Goal: Communication & Community: Answer question/provide support

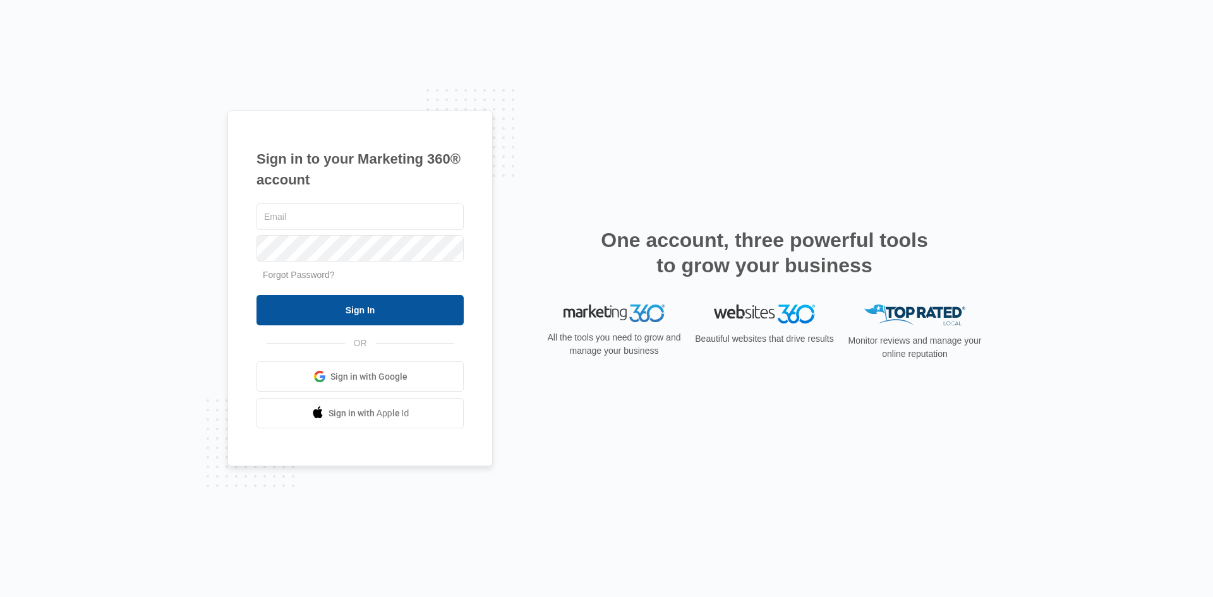
type input "[EMAIL_ADDRESS][DOMAIN_NAME]"
click at [359, 313] on input "Sign In" at bounding box center [360, 310] width 207 height 30
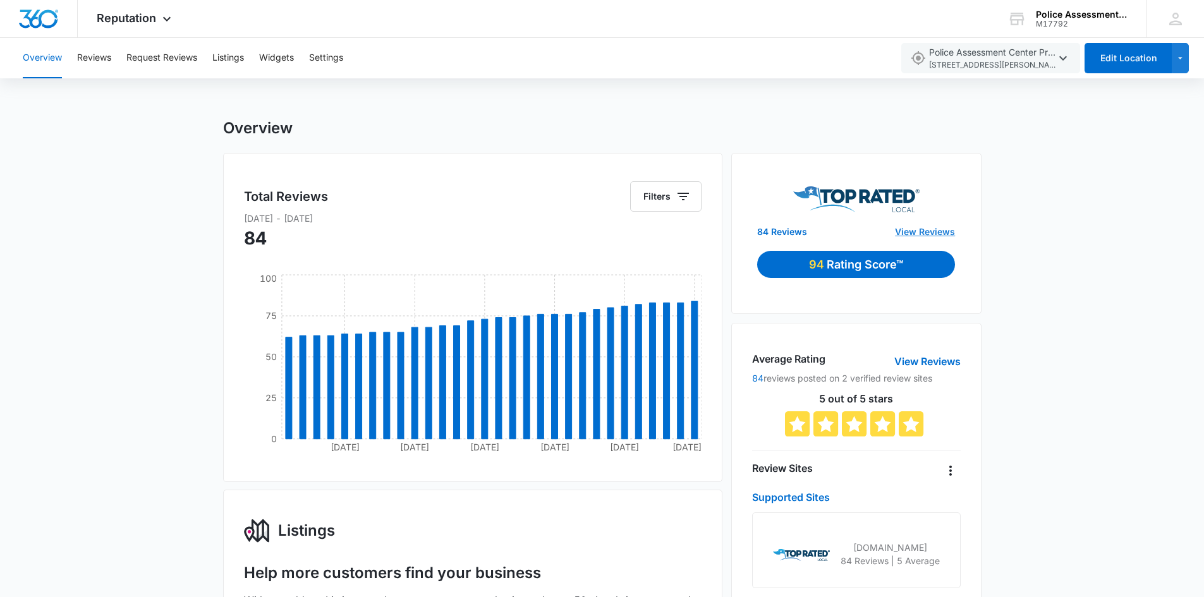
click at [938, 234] on link "View Reviews" at bounding box center [925, 231] width 60 height 13
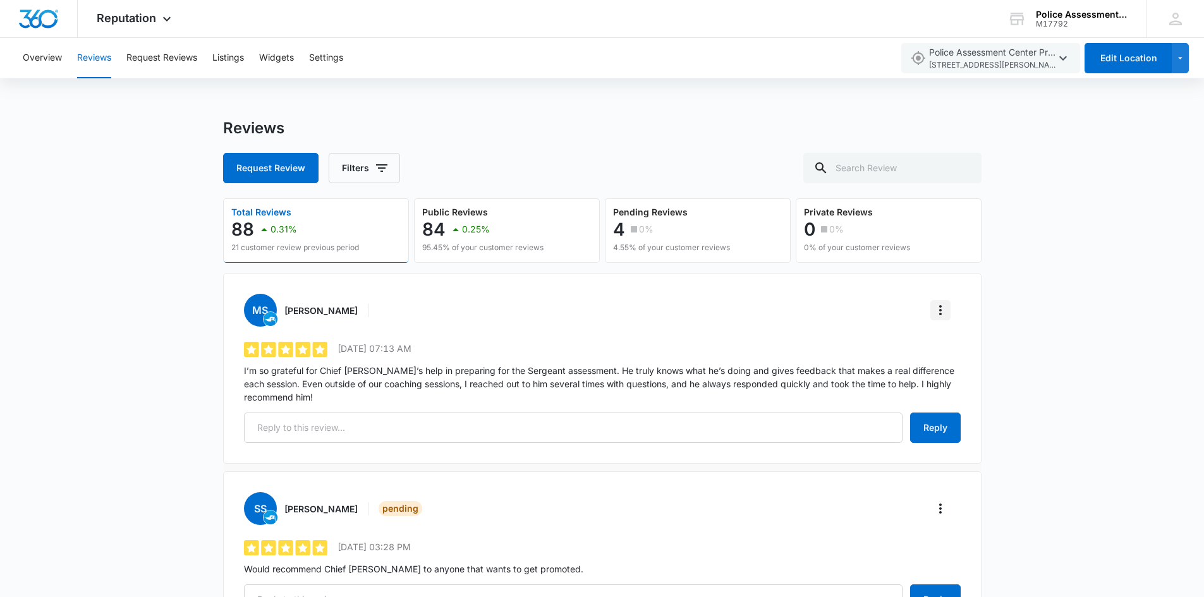
click at [943, 313] on icon "More" at bounding box center [940, 310] width 15 height 15
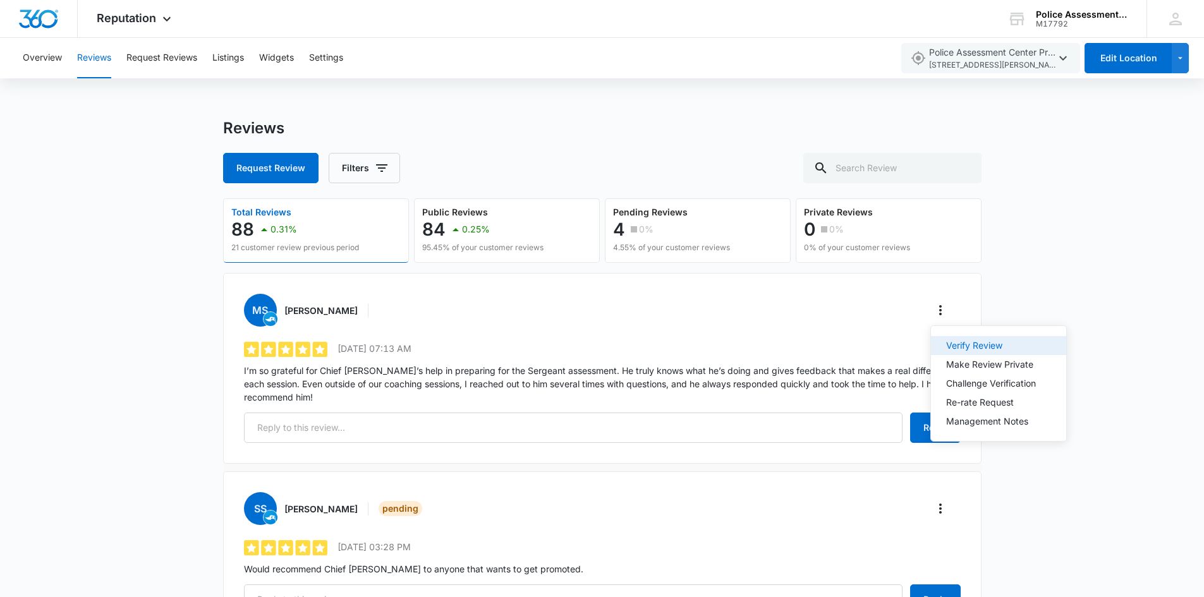
click at [970, 346] on div "Verify Review" at bounding box center [991, 345] width 90 height 9
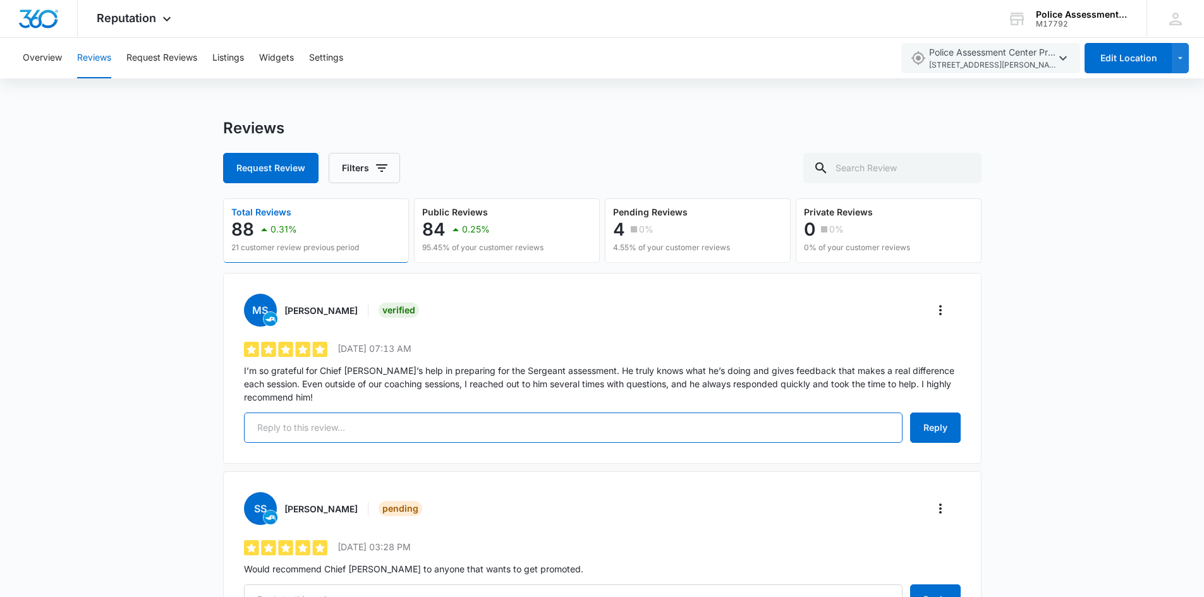
click at [475, 434] on input "text" at bounding box center [573, 428] width 658 height 30
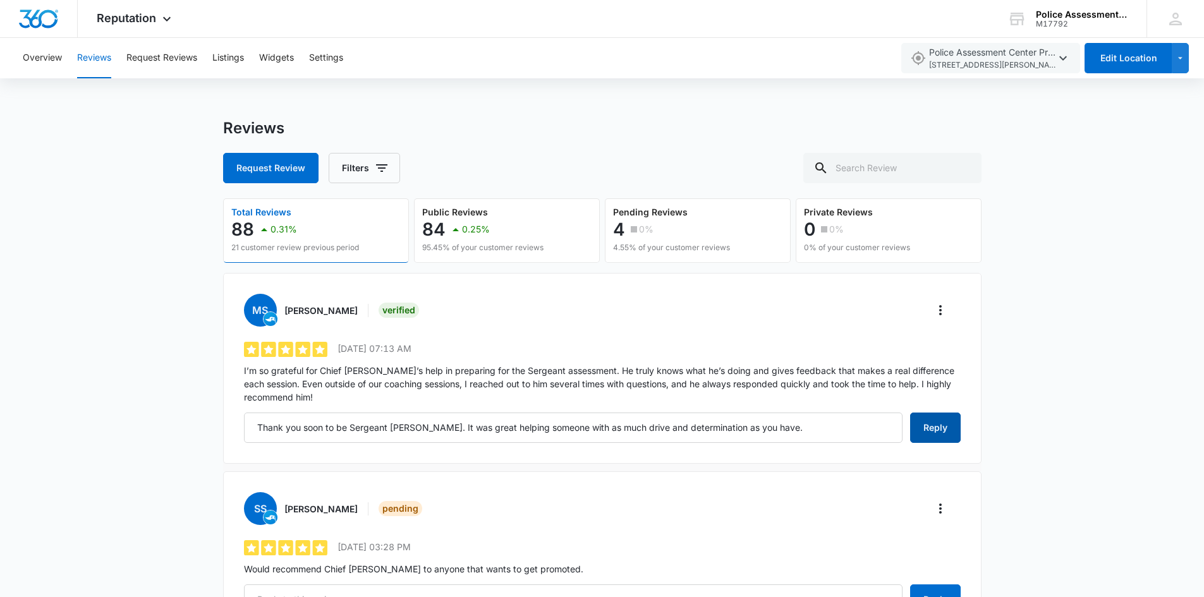
drag, startPoint x: 960, startPoint y: 428, endPoint x: 954, endPoint y: 430, distance: 6.6
click at [957, 429] on button "Reply" at bounding box center [935, 428] width 51 height 30
type input "Thank you soon to be Sergeant Sanchez. It was great helping someone with as muc…"
click at [942, 508] on icon "More" at bounding box center [940, 508] width 15 height 15
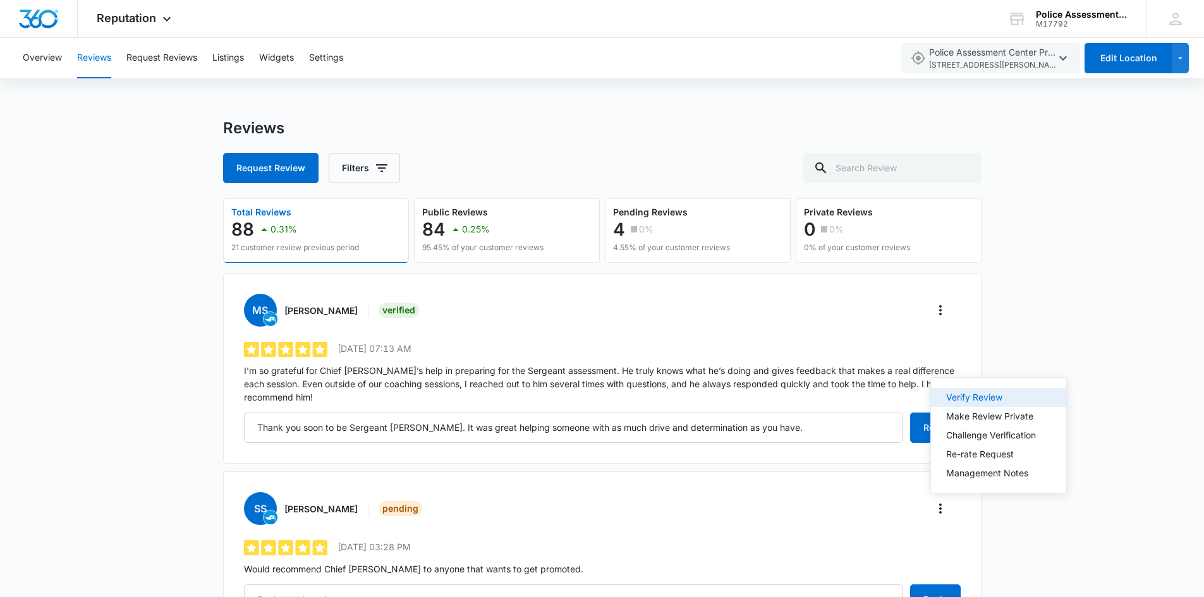
click at [980, 399] on div "Verify Review" at bounding box center [991, 397] width 90 height 9
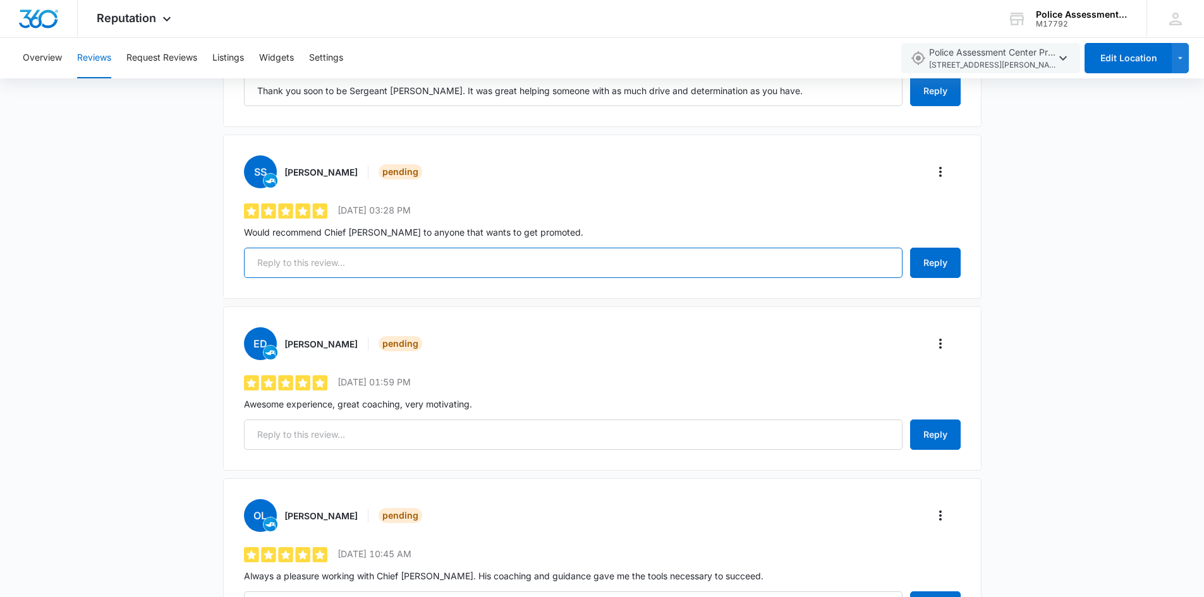
click at [393, 265] on input "text" at bounding box center [573, 263] width 658 height 30
click at [936, 269] on button "Reply" at bounding box center [935, 263] width 51 height 30
type input "Thank you Sir. Way to go. Great job on the assessment center."
click at [938, 344] on icon "More" at bounding box center [940, 343] width 15 height 15
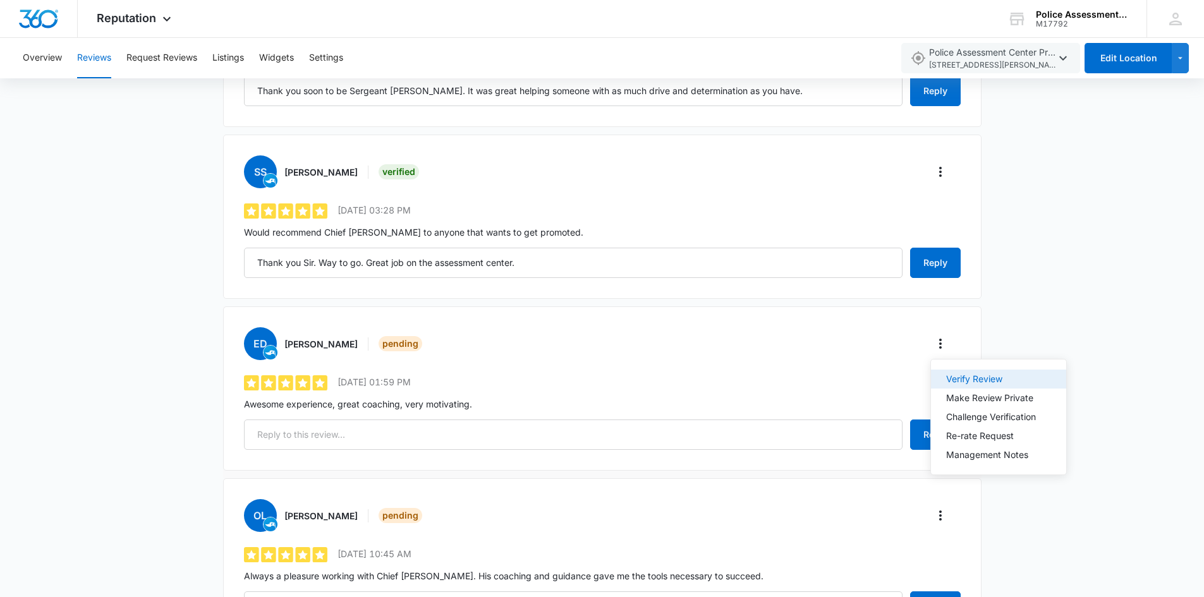
click at [966, 381] on div "Verify Review" at bounding box center [991, 379] width 90 height 9
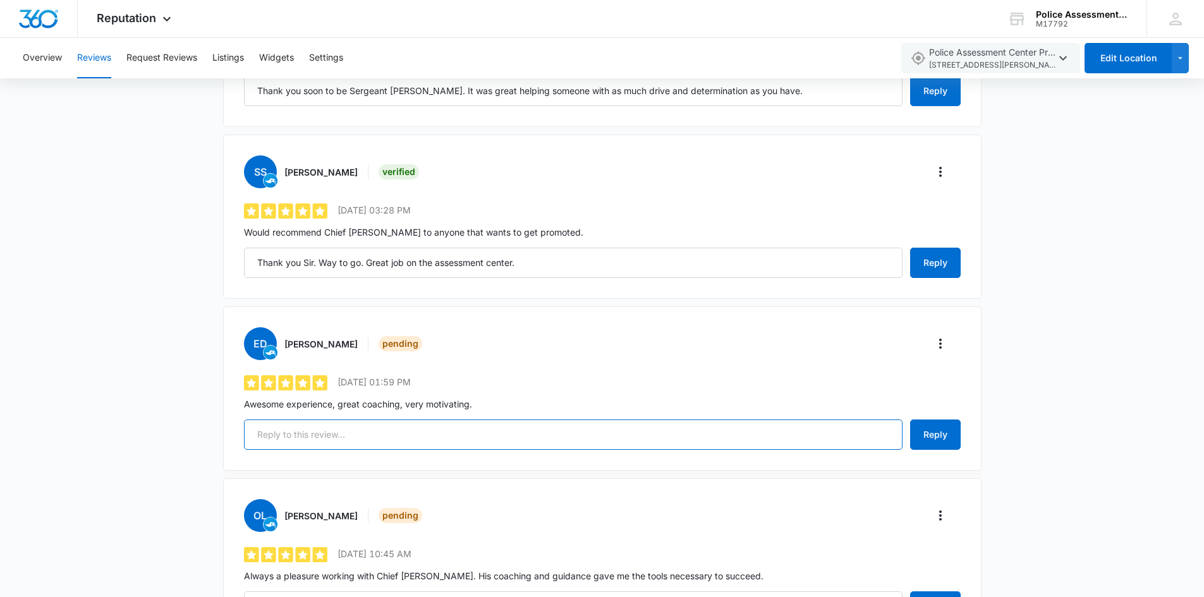
click at [389, 440] on input "text" at bounding box center [573, 435] width 658 height 30
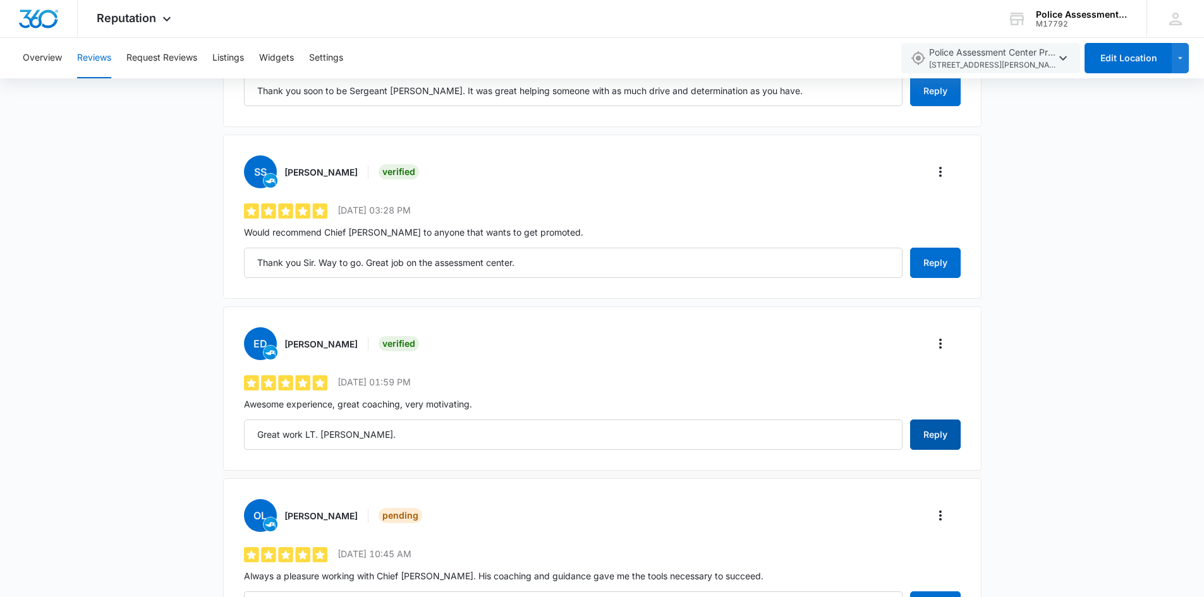
click at [954, 422] on button "Reply" at bounding box center [935, 435] width 51 height 30
type input "Great work LT. Delgado."
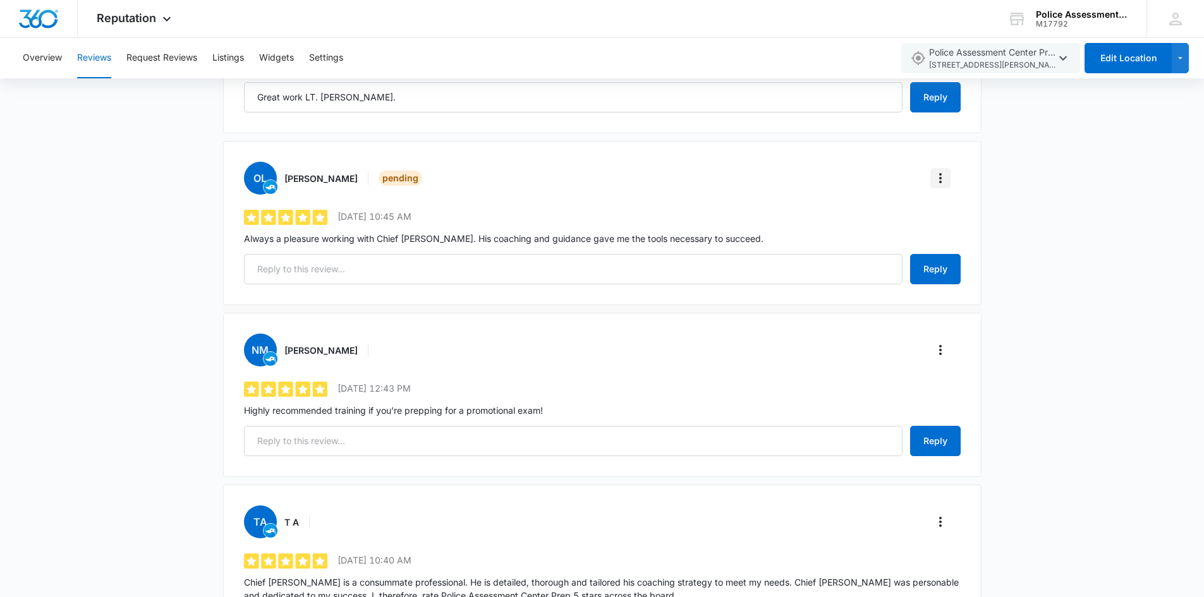
click at [943, 183] on icon "More" at bounding box center [940, 178] width 15 height 15
click at [960, 210] on div "Verify Review" at bounding box center [991, 213] width 90 height 9
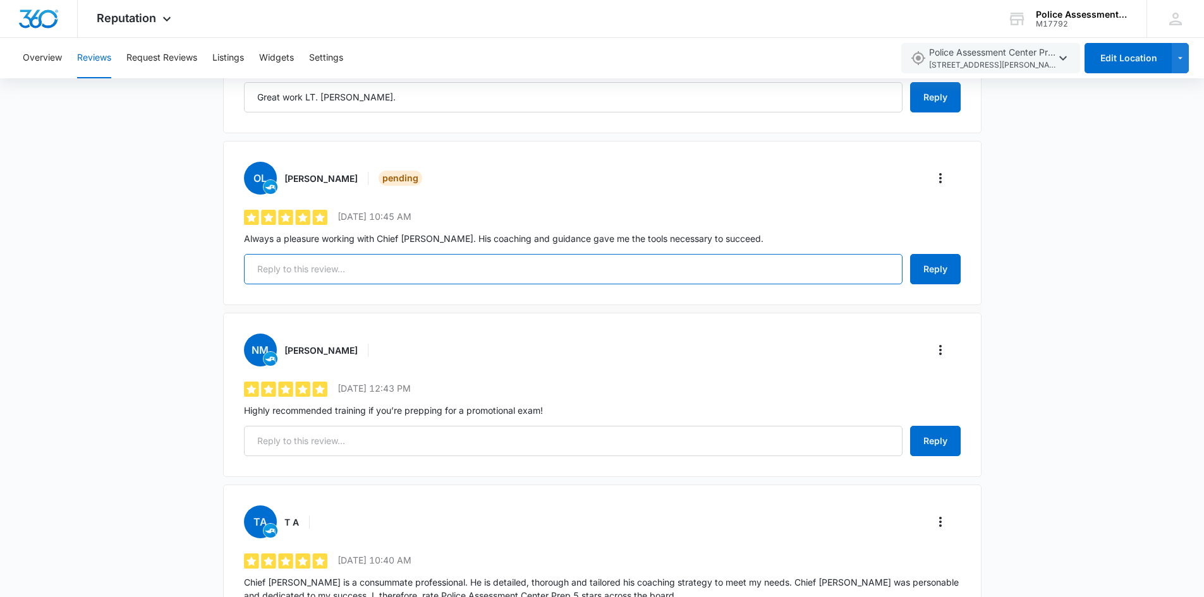
click at [373, 267] on input "text" at bounding box center [573, 269] width 658 height 30
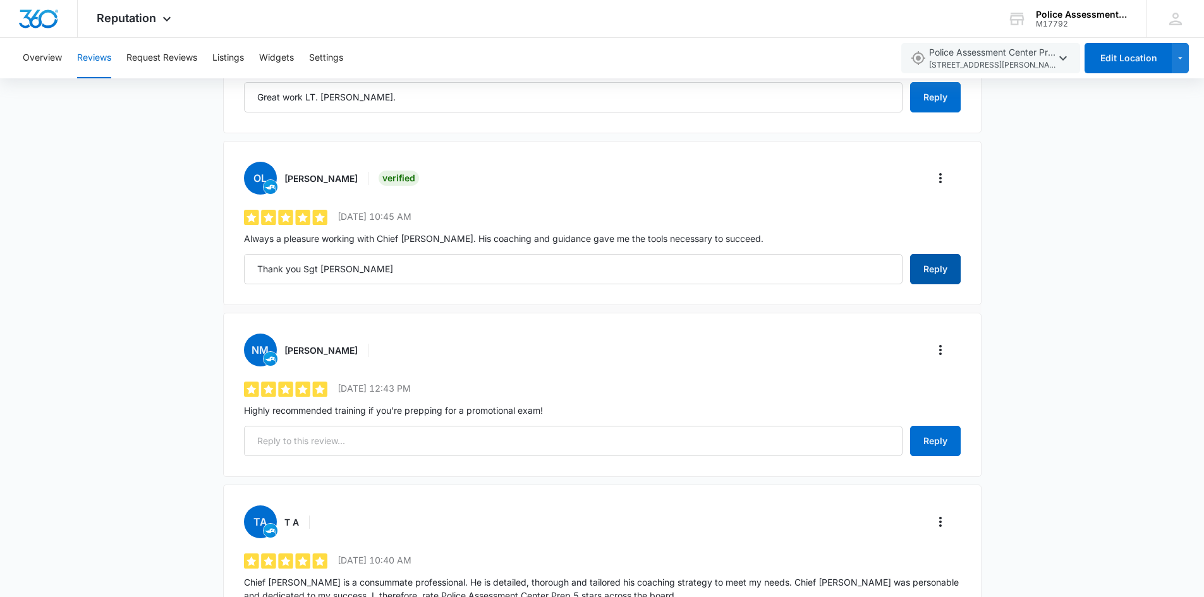
click at [938, 276] on button "Reply" at bounding box center [935, 269] width 51 height 30
type input "Thank you Sgt Ledesma"
click at [354, 448] on input "text" at bounding box center [573, 441] width 658 height 30
click at [926, 441] on button "Reply" at bounding box center [935, 441] width 51 height 30
type input "Thank you for the opportunity."
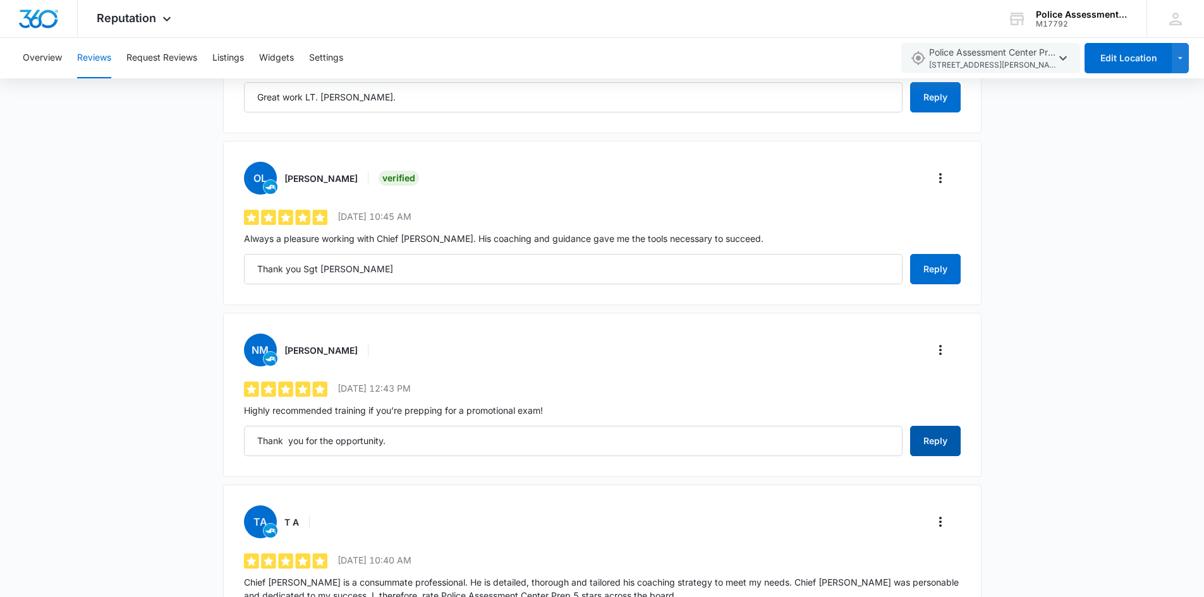
scroll to position [1011, 0]
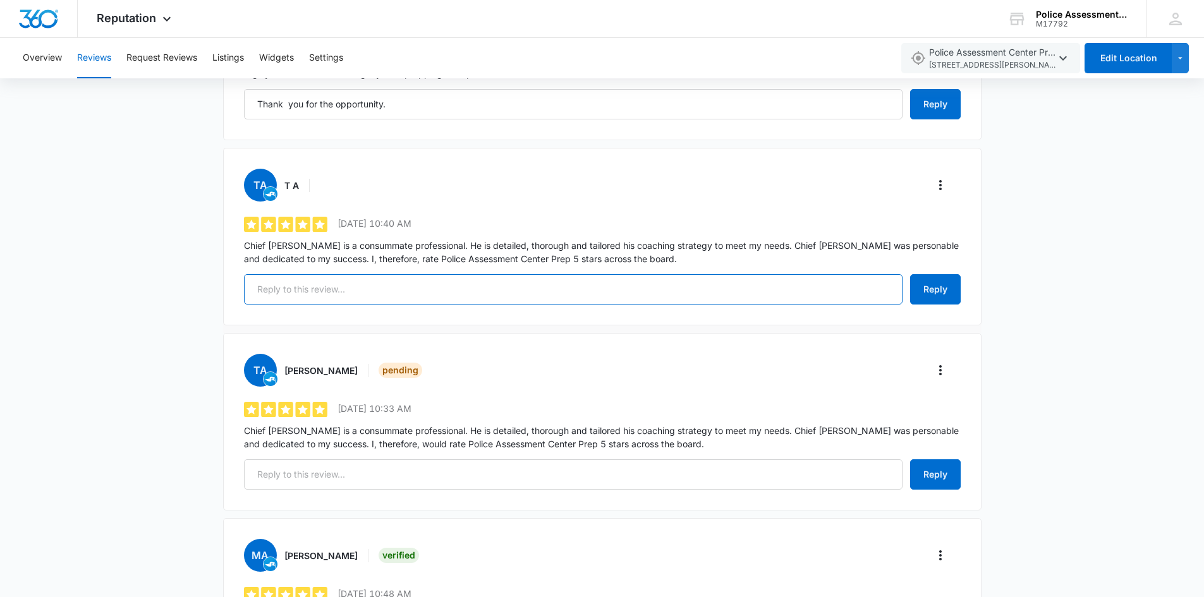
click at [327, 294] on input "text" at bounding box center [573, 289] width 658 height 30
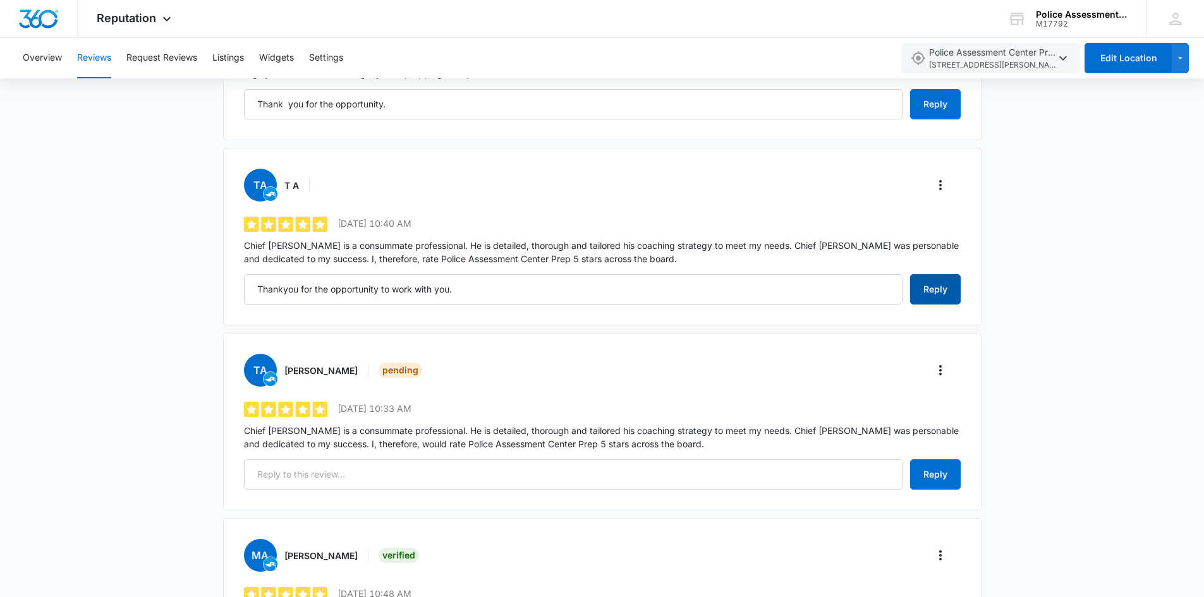
click at [940, 293] on button "Reply" at bounding box center [935, 289] width 51 height 30
type input "Thankyou for the opportunity to work with you."
click at [946, 372] on icon "More" at bounding box center [940, 370] width 15 height 15
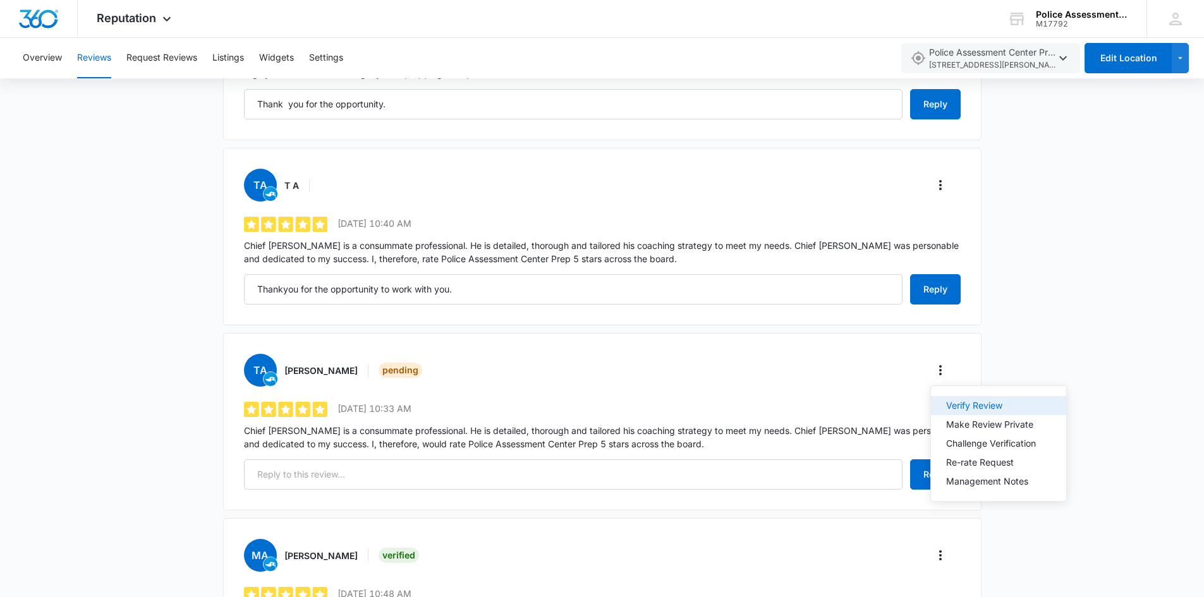
click at [964, 401] on div "Verify Review" at bounding box center [991, 405] width 90 height 9
click at [939, 368] on icon "More" at bounding box center [940, 370] width 15 height 15
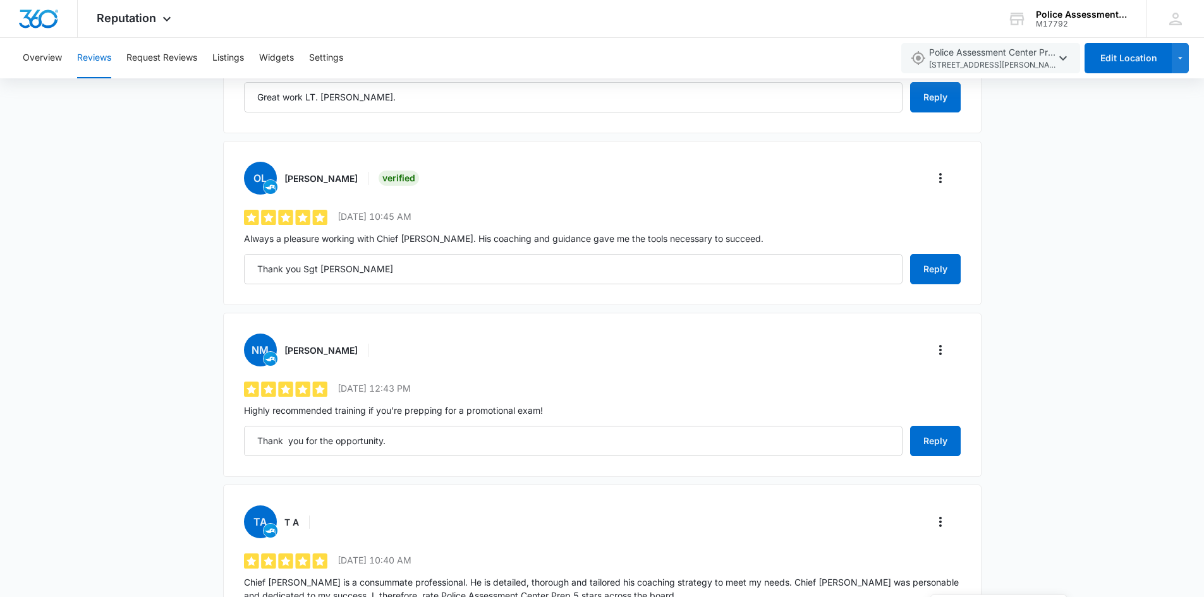
scroll to position [0, 0]
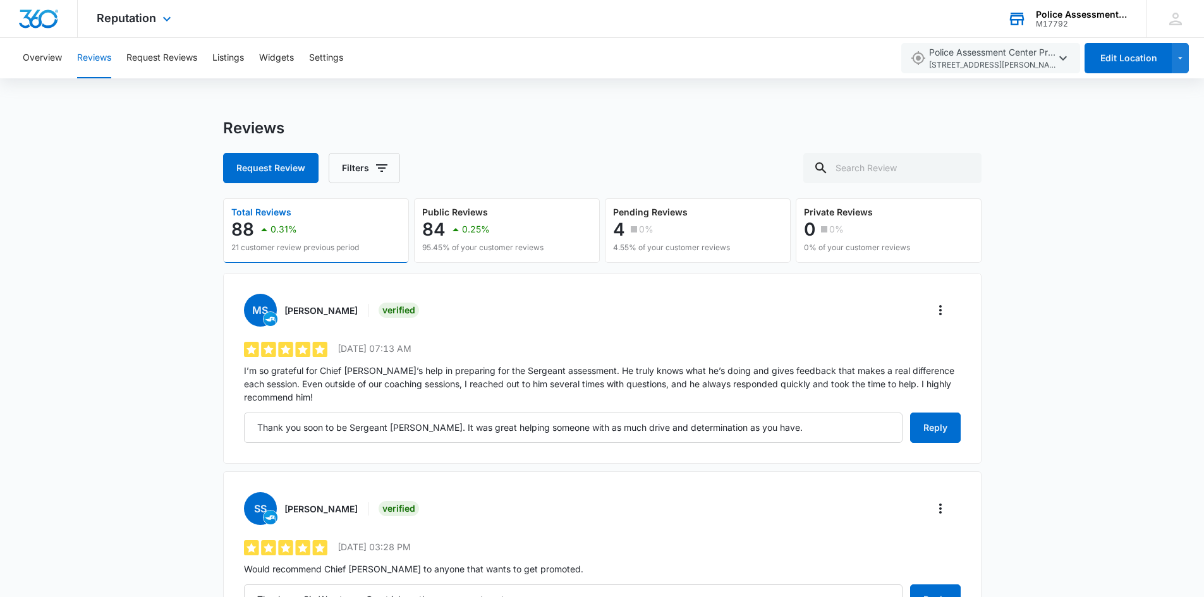
click at [1086, 20] on div "M17792" at bounding box center [1082, 24] width 92 height 9
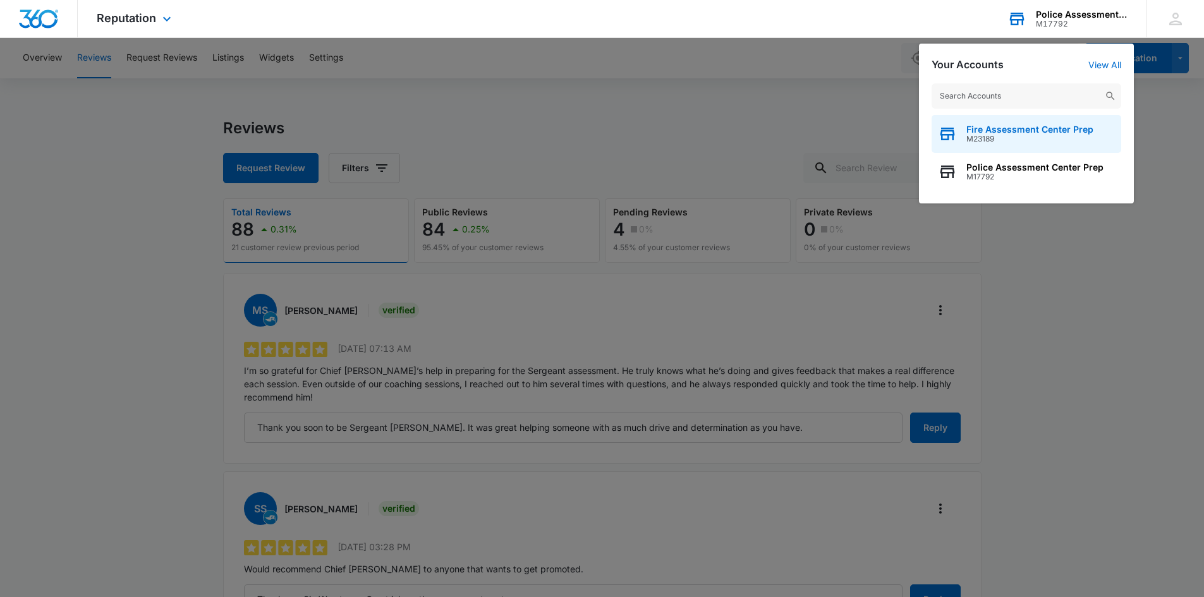
click at [995, 135] on span "M23189" at bounding box center [1029, 139] width 127 height 9
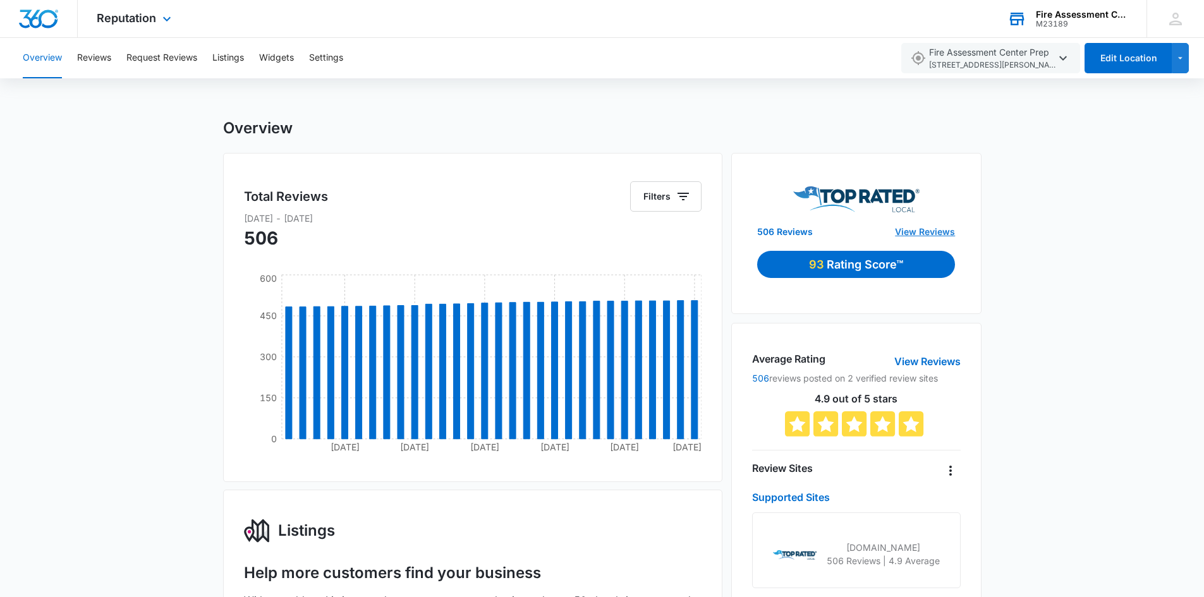
click at [931, 230] on link "View Reviews" at bounding box center [925, 231] width 60 height 13
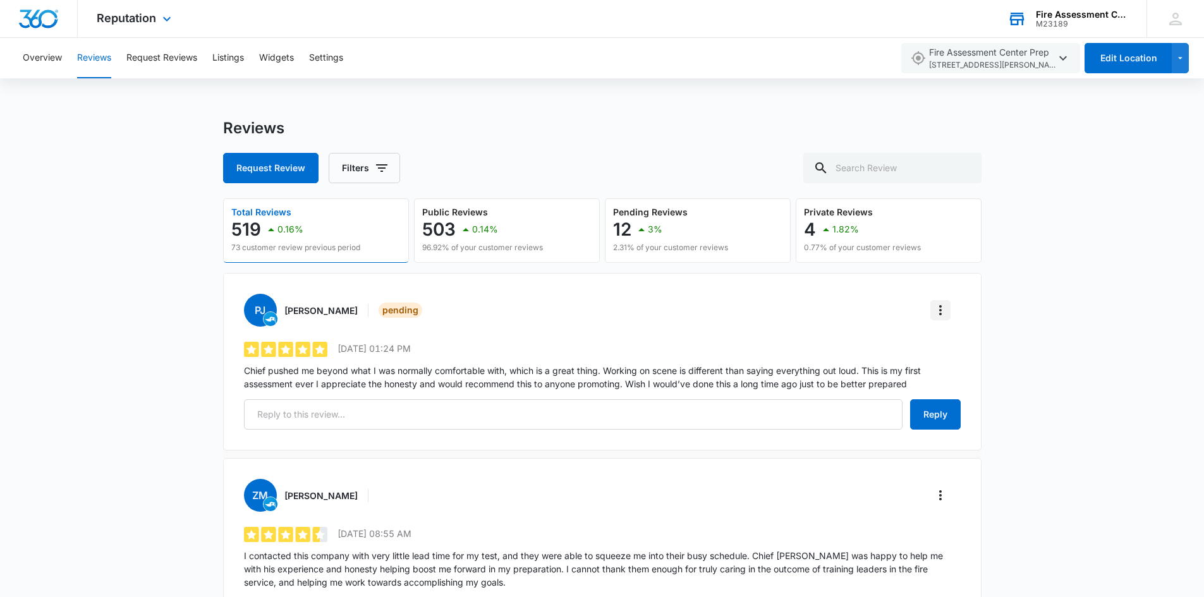
click at [940, 312] on icon "More" at bounding box center [940, 310] width 15 height 15
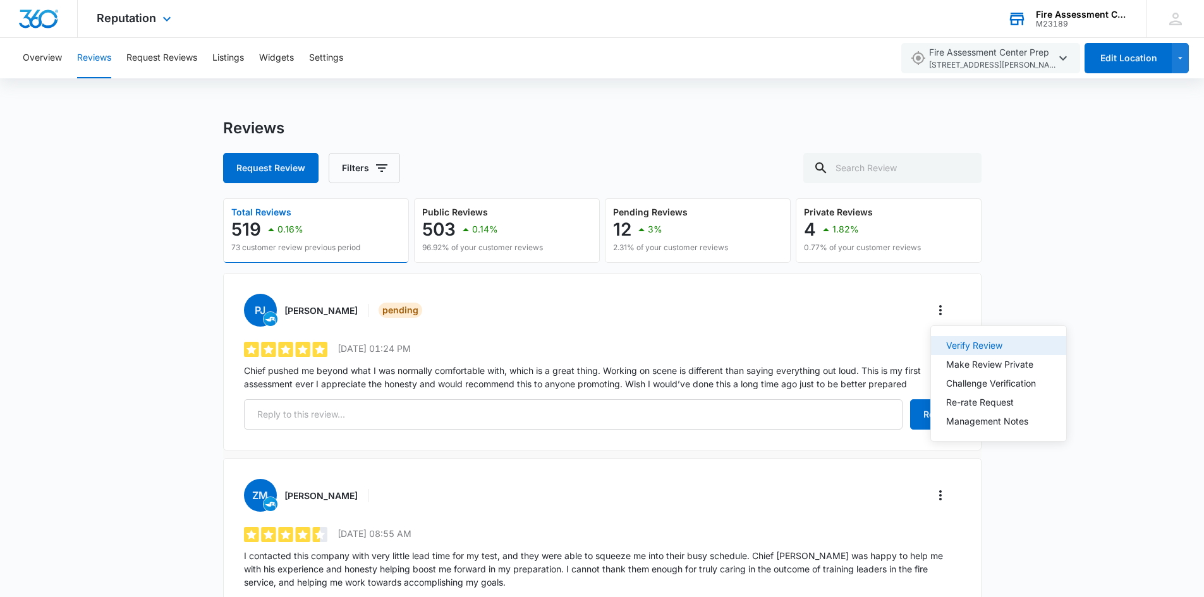
click at [955, 339] on button "Verify Review" at bounding box center [998, 345] width 135 height 19
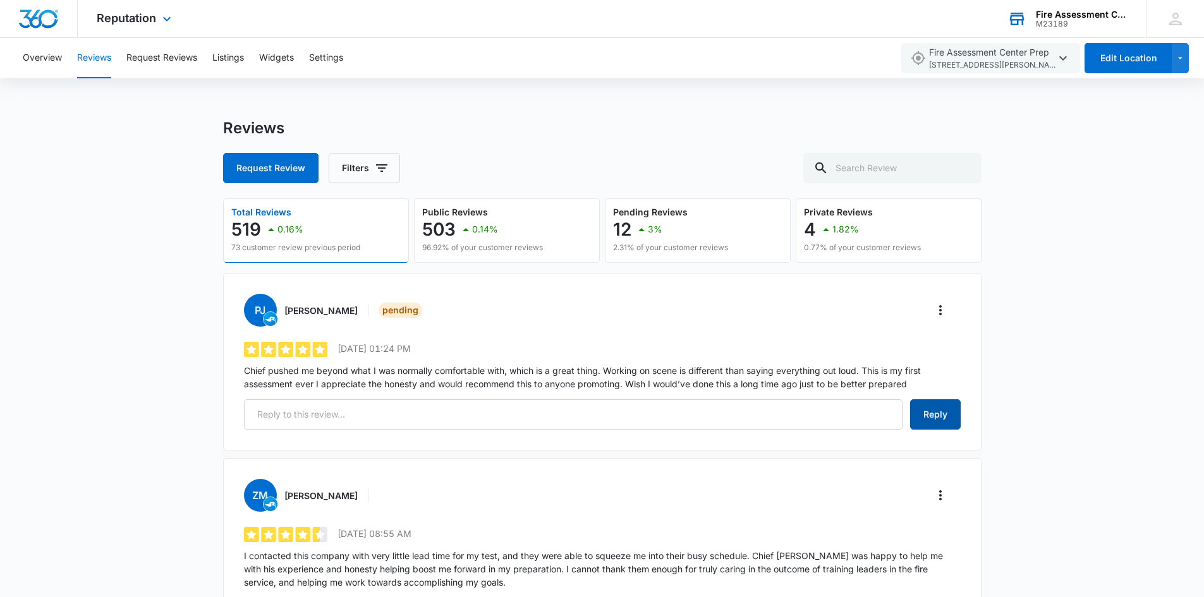
click at [943, 409] on button "Reply" at bounding box center [935, 414] width 51 height 30
click at [348, 418] on input "text" at bounding box center [573, 414] width 658 height 30
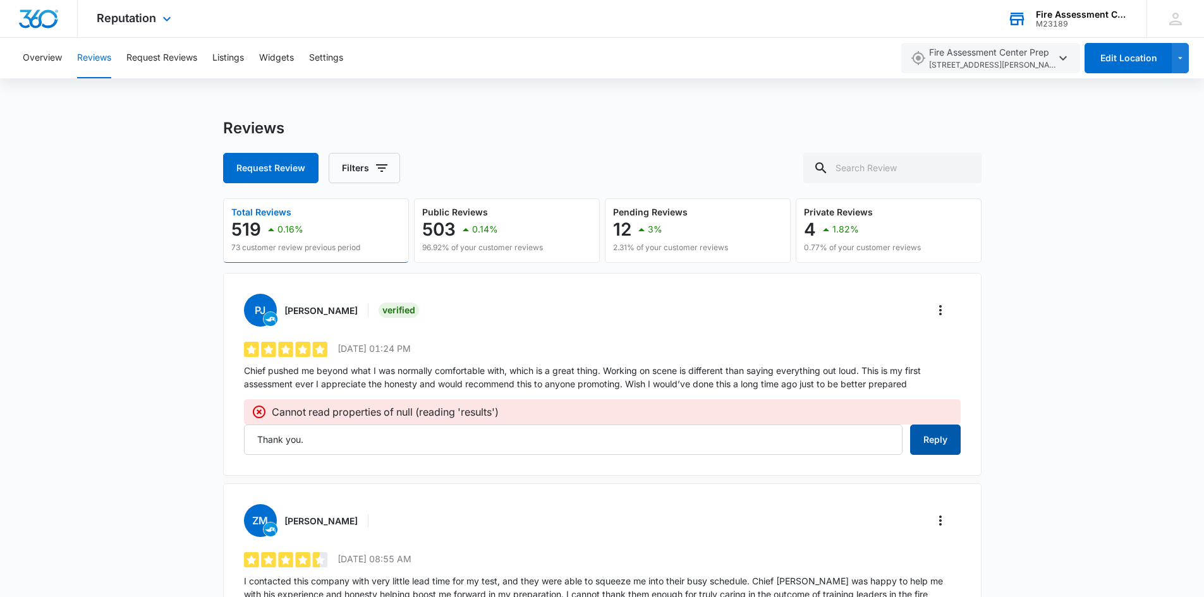
click at [934, 442] on button "Reply" at bounding box center [935, 440] width 51 height 30
click at [907, 423] on div "Cannot read properties of null (reading 'results')" at bounding box center [602, 411] width 717 height 25
click at [930, 434] on button "Reply" at bounding box center [935, 440] width 51 height 30
type input "Thank you."
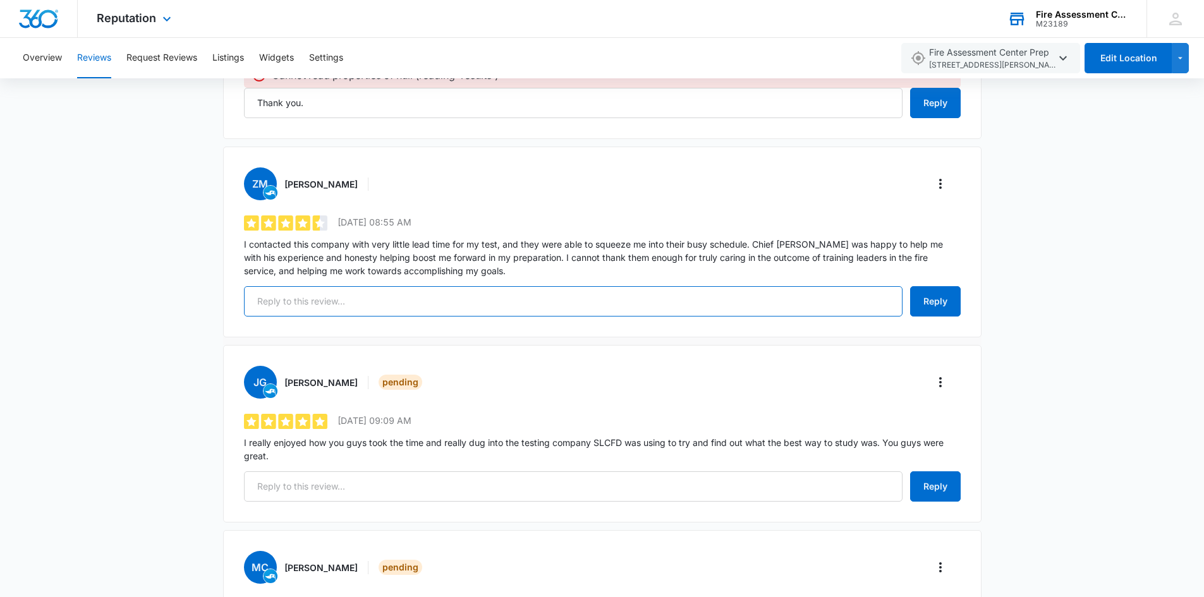
click at [381, 305] on input "text" at bounding box center [573, 301] width 658 height 30
click at [321, 224] on icon "4.4 out of 5" at bounding box center [287, 222] width 86 height 15
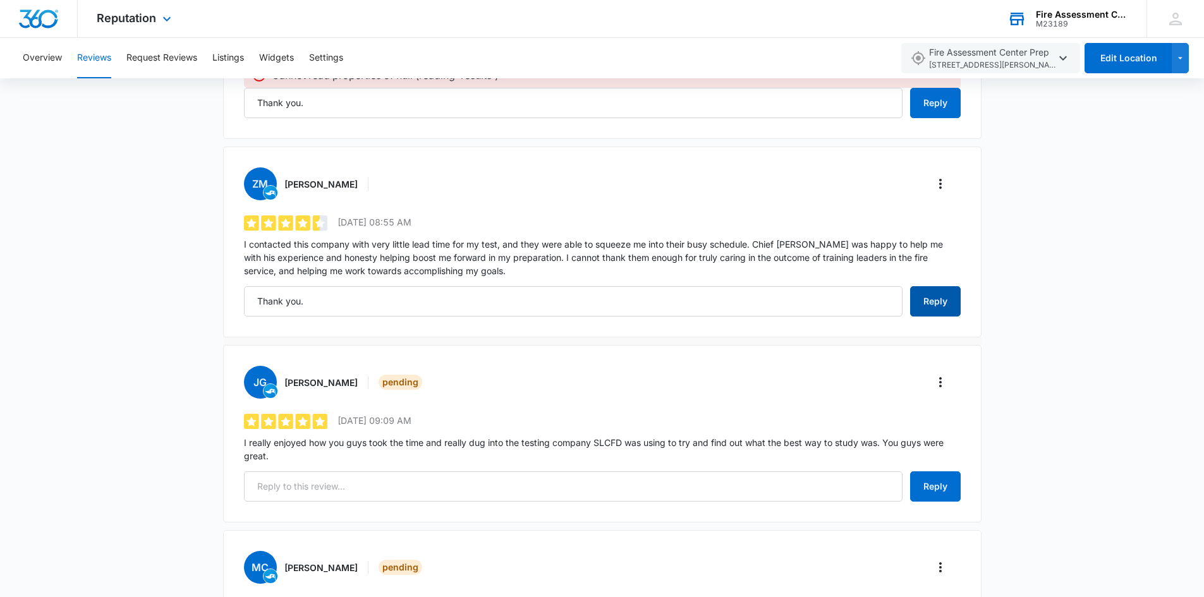
click at [941, 305] on button "Reply" at bounding box center [935, 301] width 51 height 30
type input "Thank you."
click at [947, 384] on icon "More" at bounding box center [940, 382] width 15 height 15
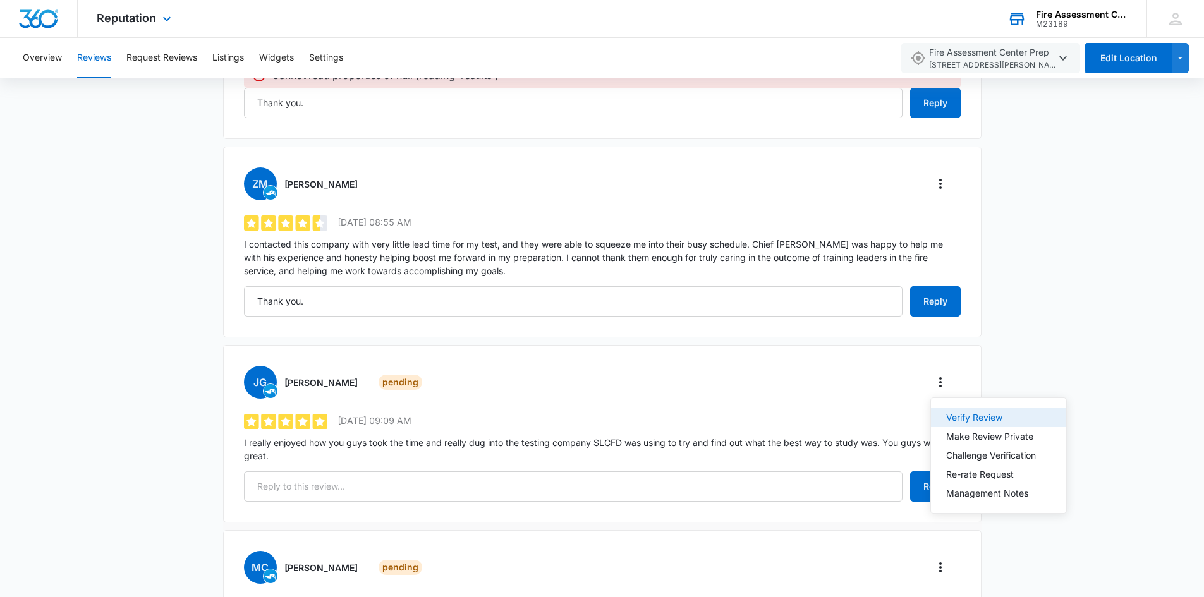
click at [955, 417] on div "Verify Review" at bounding box center [991, 417] width 90 height 9
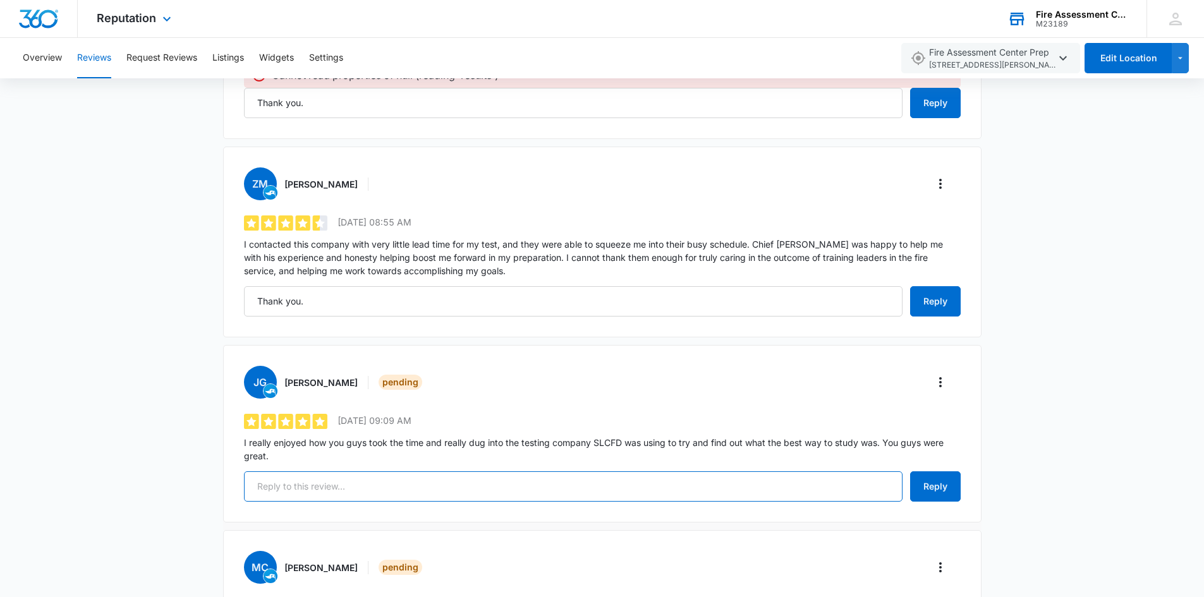
click at [300, 479] on input "text" at bounding box center [573, 486] width 658 height 30
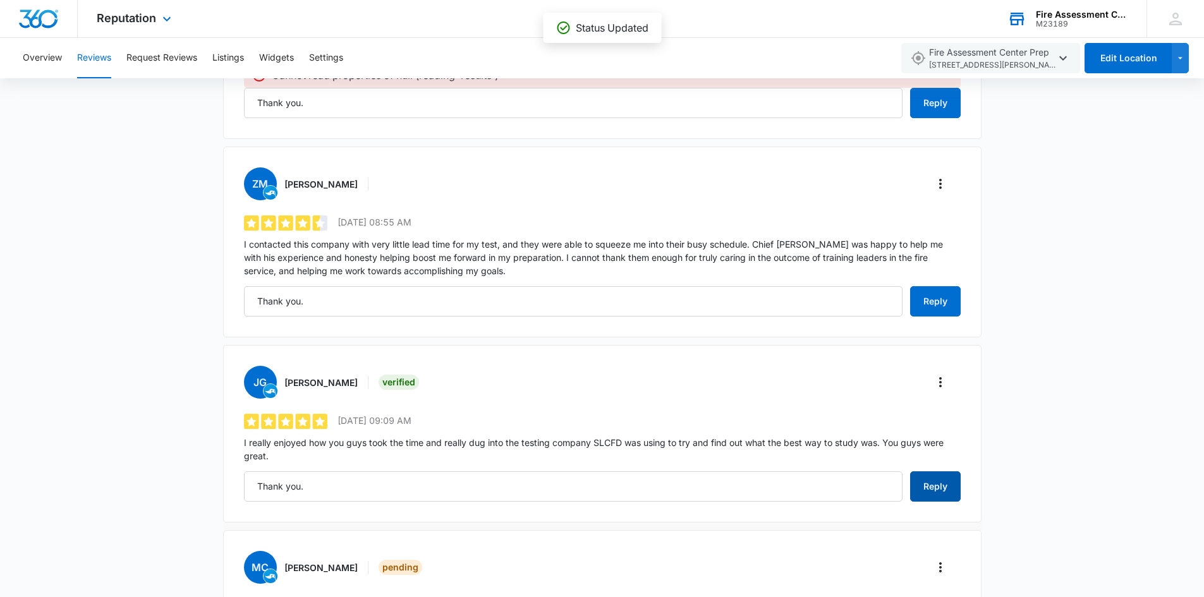
click at [944, 488] on button "Reply" at bounding box center [935, 486] width 51 height 30
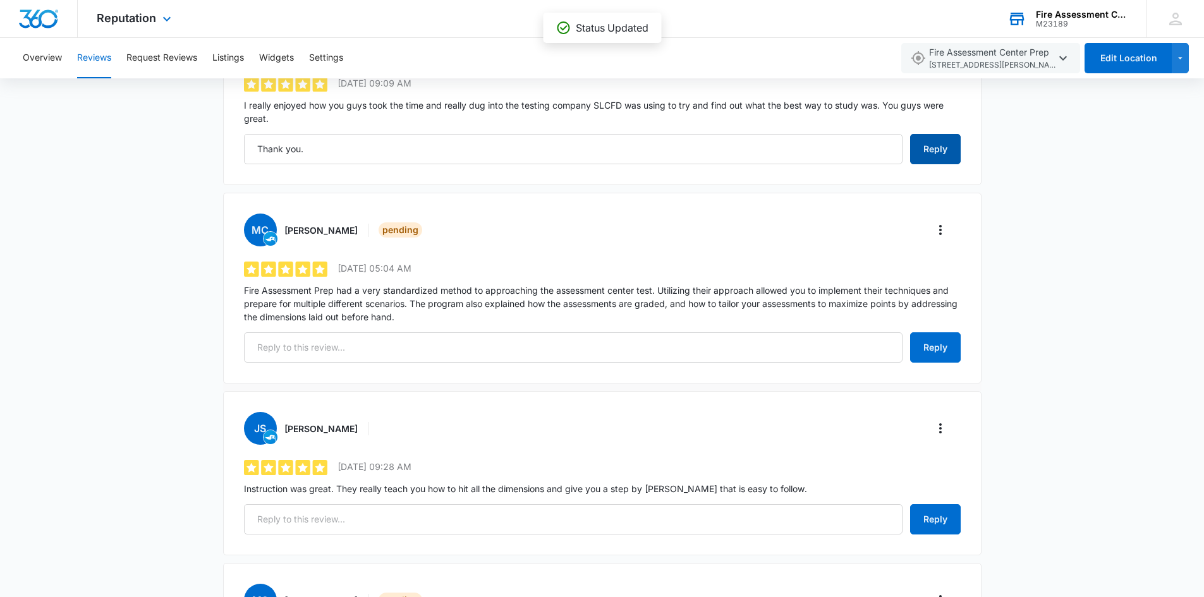
type input "Thank you."
click at [945, 231] on icon "More" at bounding box center [940, 229] width 15 height 15
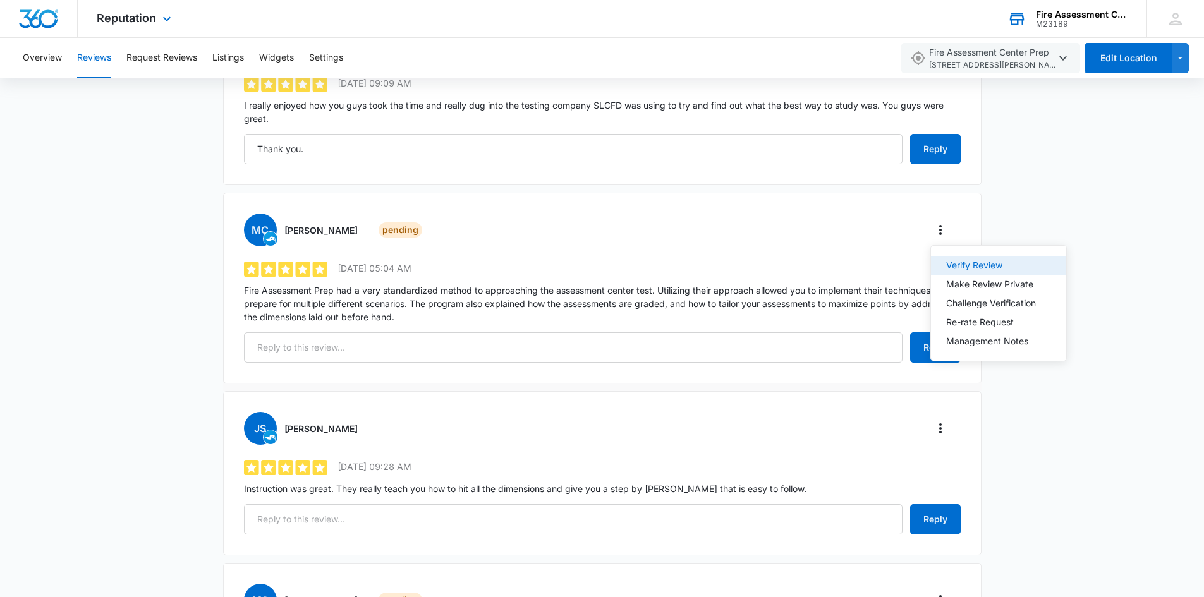
click at [961, 262] on div "Verify Review" at bounding box center [991, 265] width 90 height 9
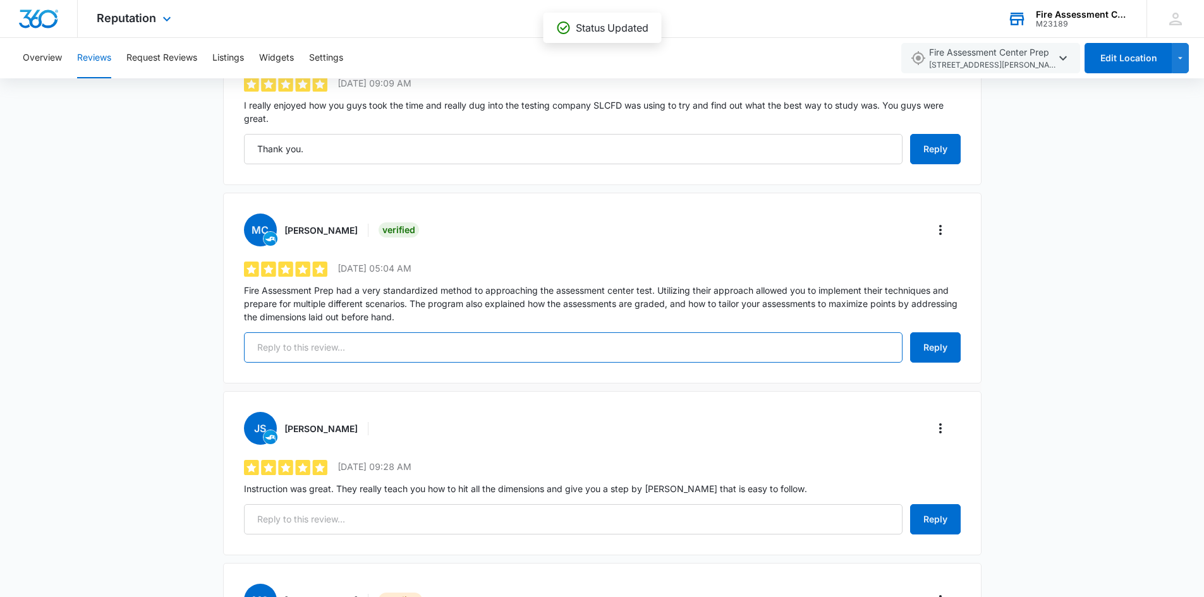
click at [407, 349] on input "text" at bounding box center [573, 347] width 658 height 30
click at [935, 346] on button "Reply" at bounding box center [935, 347] width 51 height 30
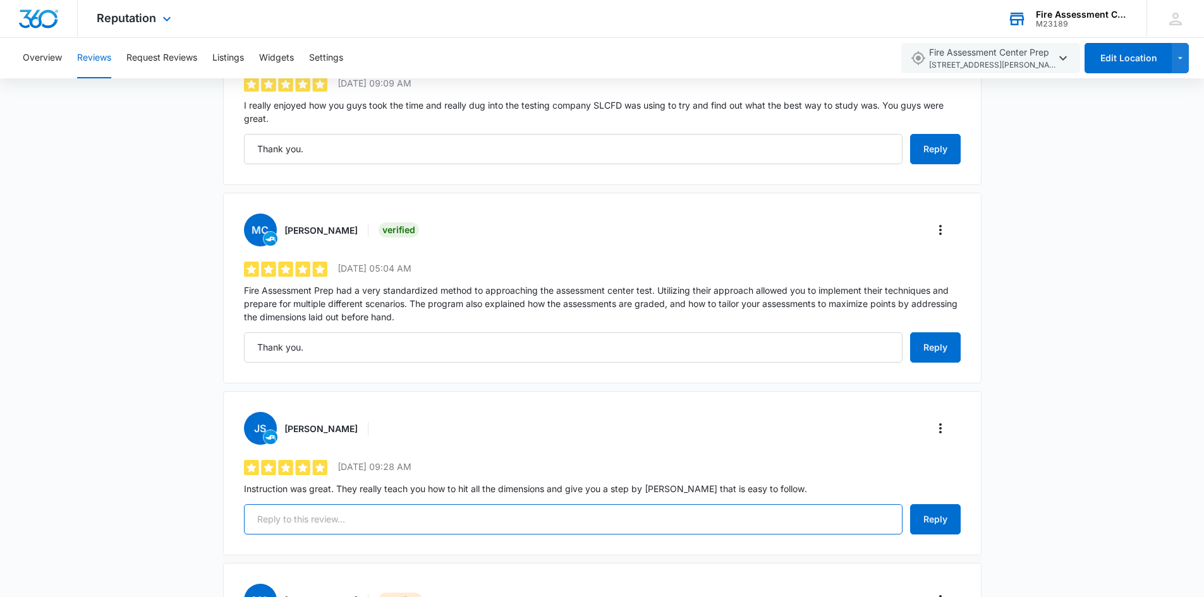
click at [487, 523] on input "text" at bounding box center [573, 519] width 658 height 30
type input "Thank you."
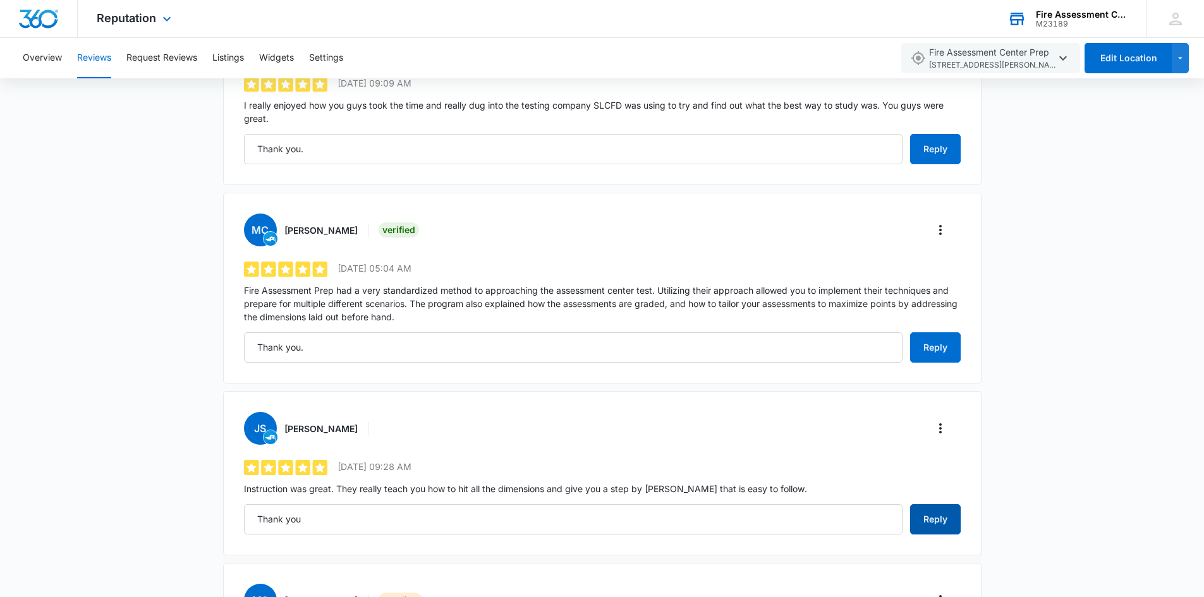
click at [929, 516] on button "Reply" at bounding box center [935, 519] width 51 height 30
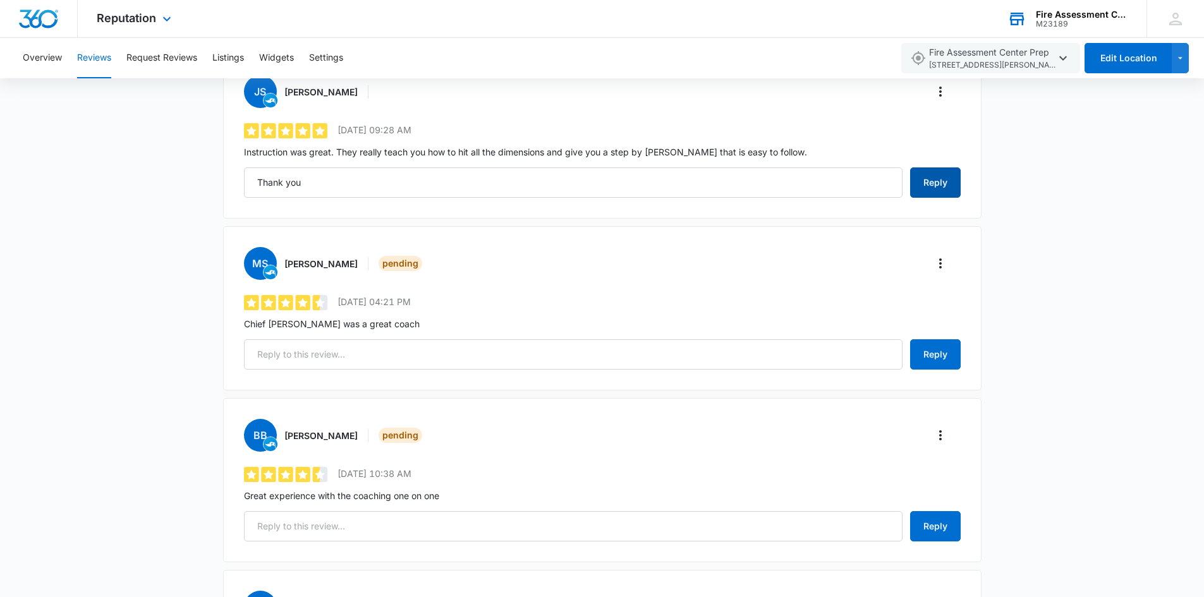
type input "Thank you"
click at [940, 265] on icon "More" at bounding box center [940, 263] width 15 height 15
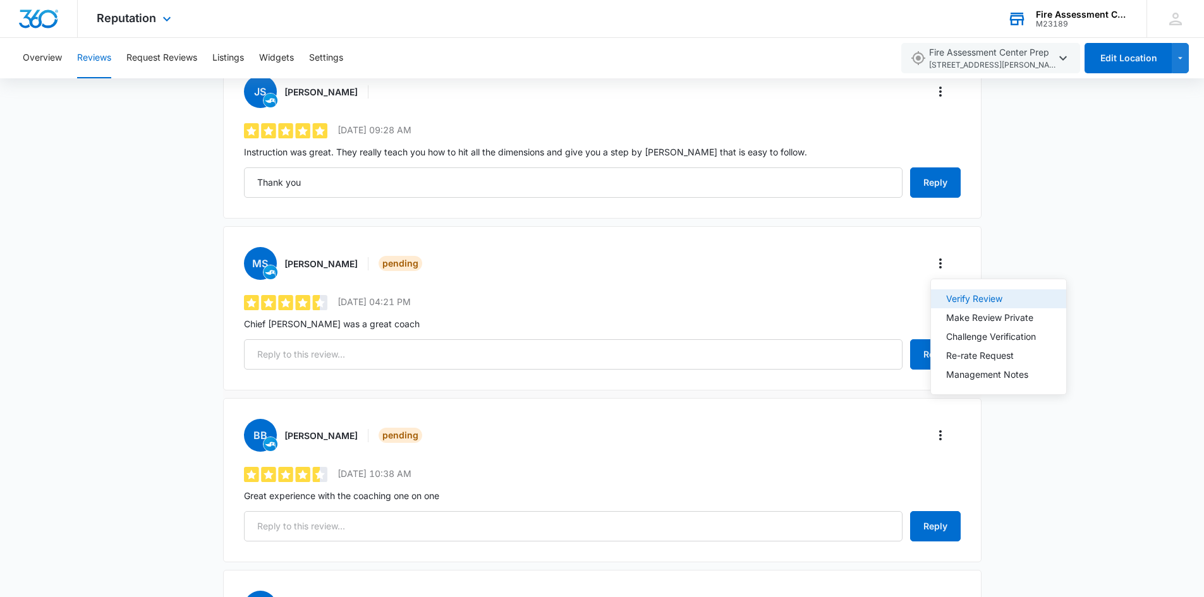
click at [967, 293] on button "Verify Review" at bounding box center [998, 298] width 135 height 19
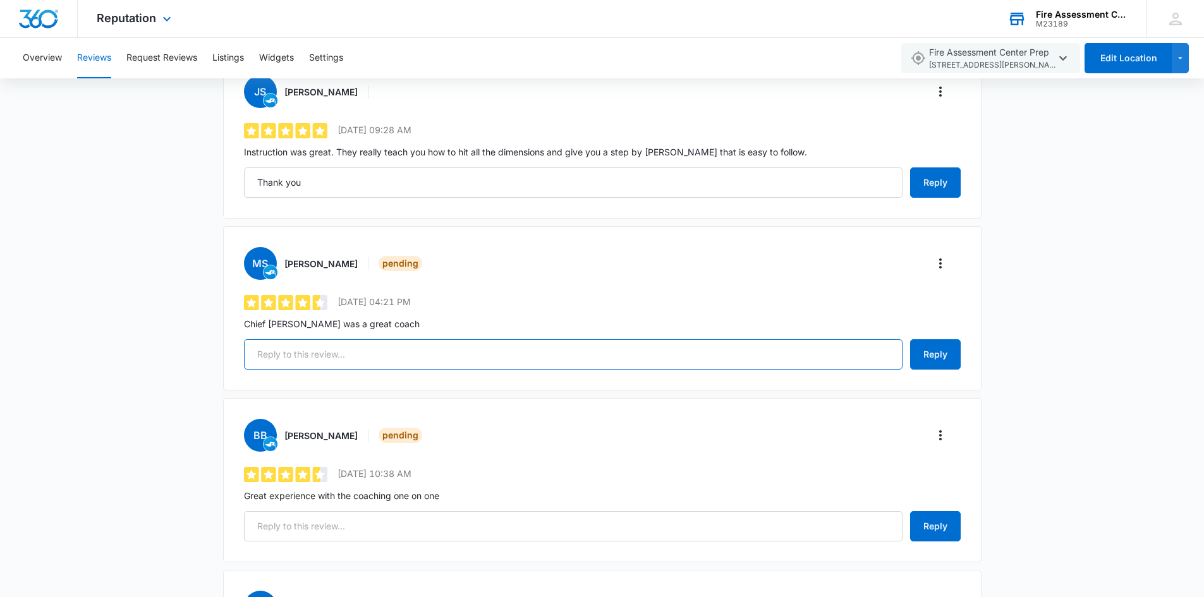
click at [373, 356] on input "text" at bounding box center [573, 354] width 658 height 30
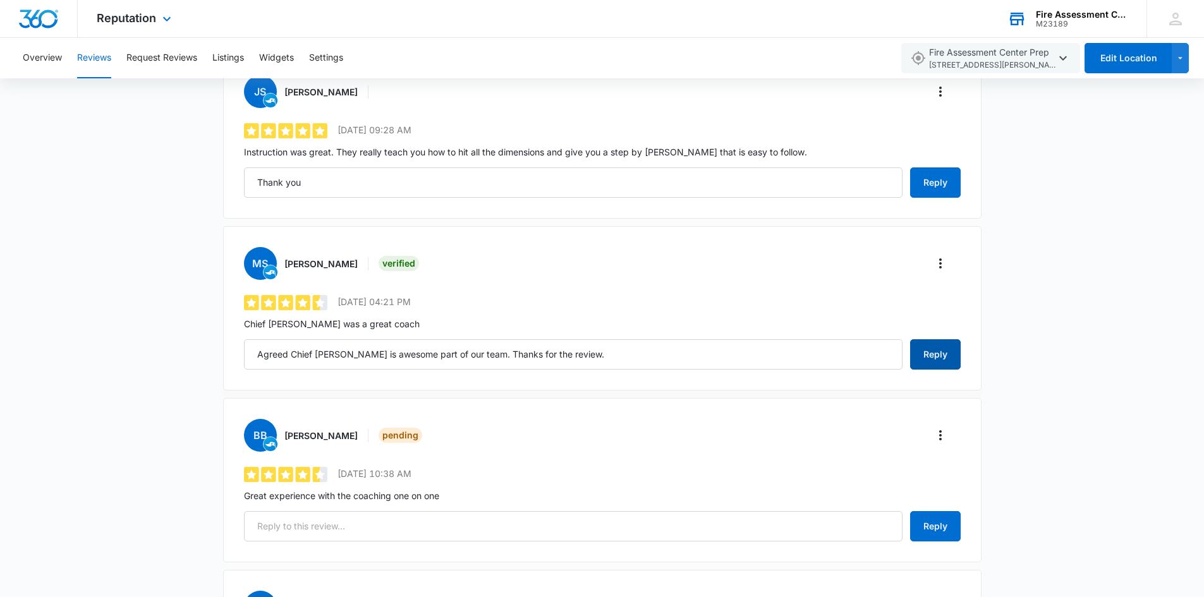
click at [919, 356] on button "Reply" at bounding box center [935, 354] width 51 height 30
type input "Agreed Chief Perry is awesome part of our team. Thanks for the review."
click at [940, 439] on icon "More" at bounding box center [940, 435] width 3 height 10
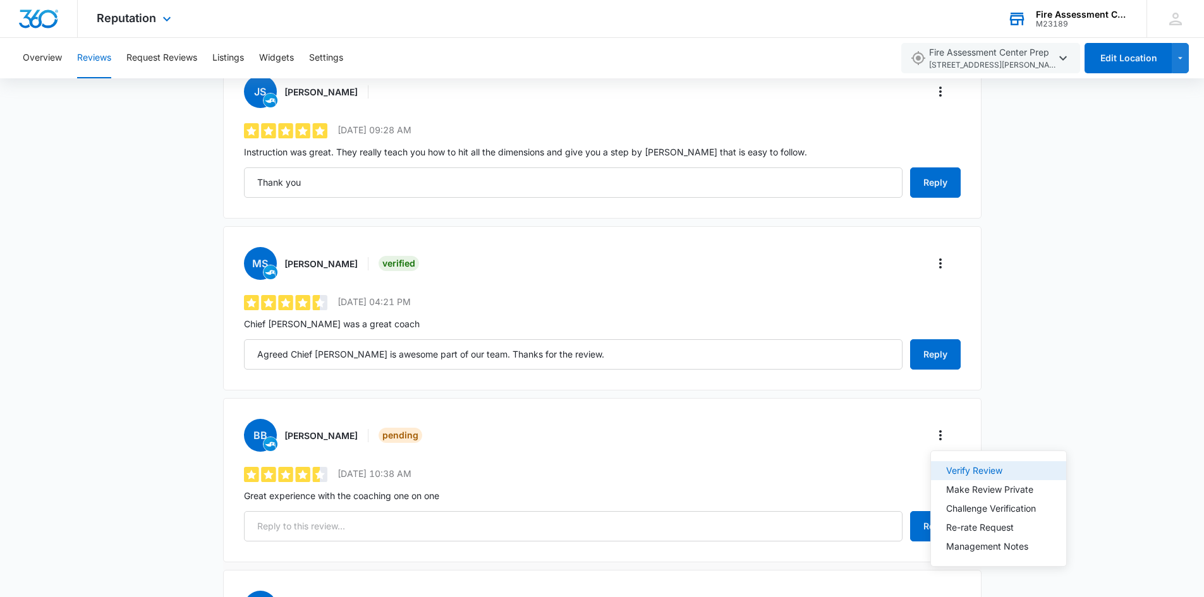
click at [957, 468] on div "Verify Review" at bounding box center [991, 470] width 90 height 9
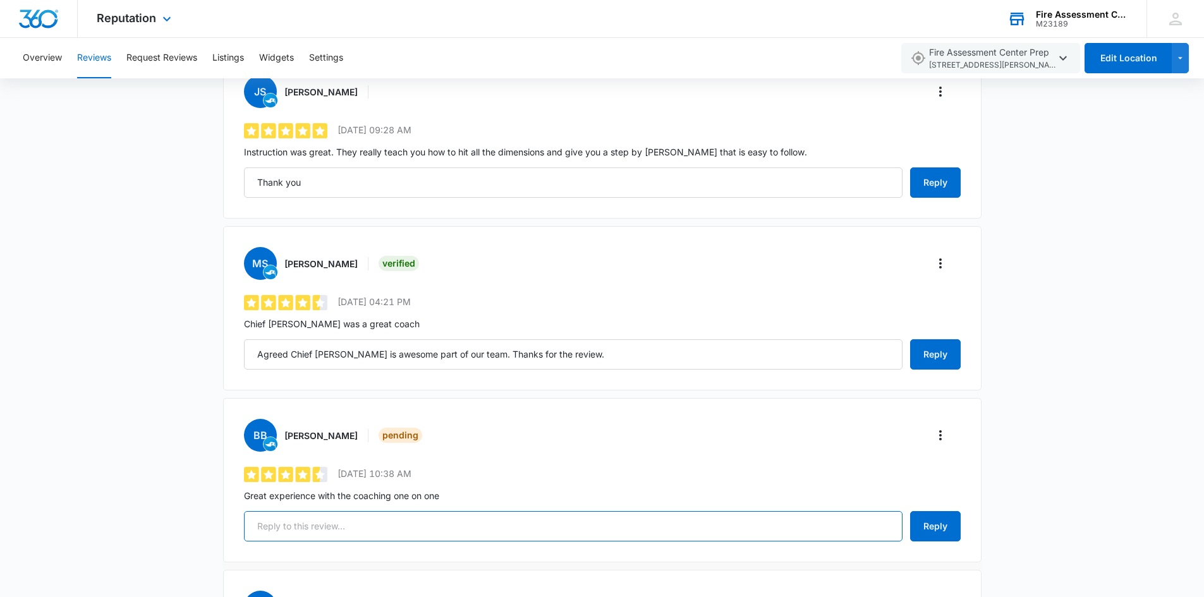
click at [649, 535] on input "text" at bounding box center [573, 526] width 658 height 30
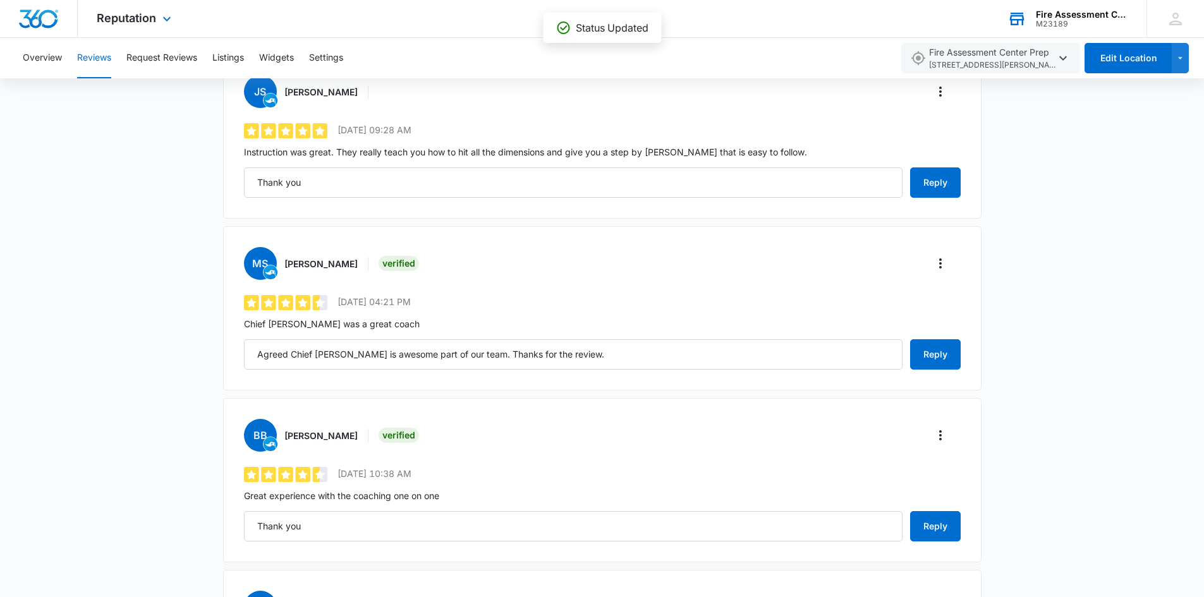
click at [964, 523] on div "BB Blake Balcerek Verified 4.8 out of 5 10/2/2025 10:38 AM Great experience wit…" at bounding box center [602, 480] width 758 height 164
click at [955, 529] on button "Reply" at bounding box center [935, 526] width 51 height 30
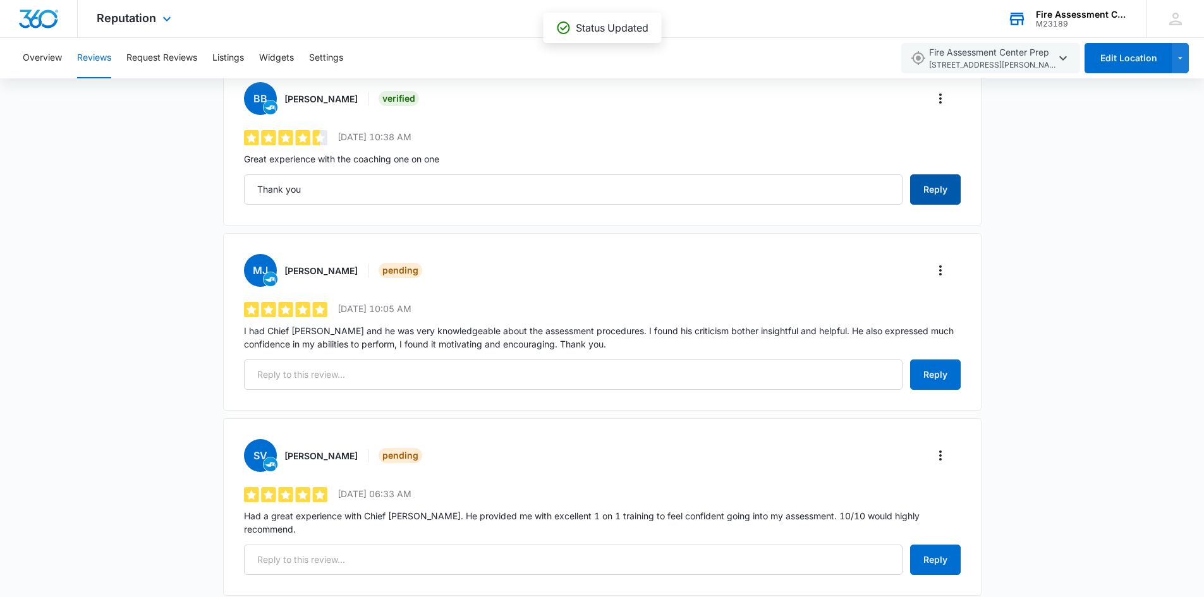
type input "Thank you"
click at [941, 269] on icon "More" at bounding box center [940, 270] width 15 height 15
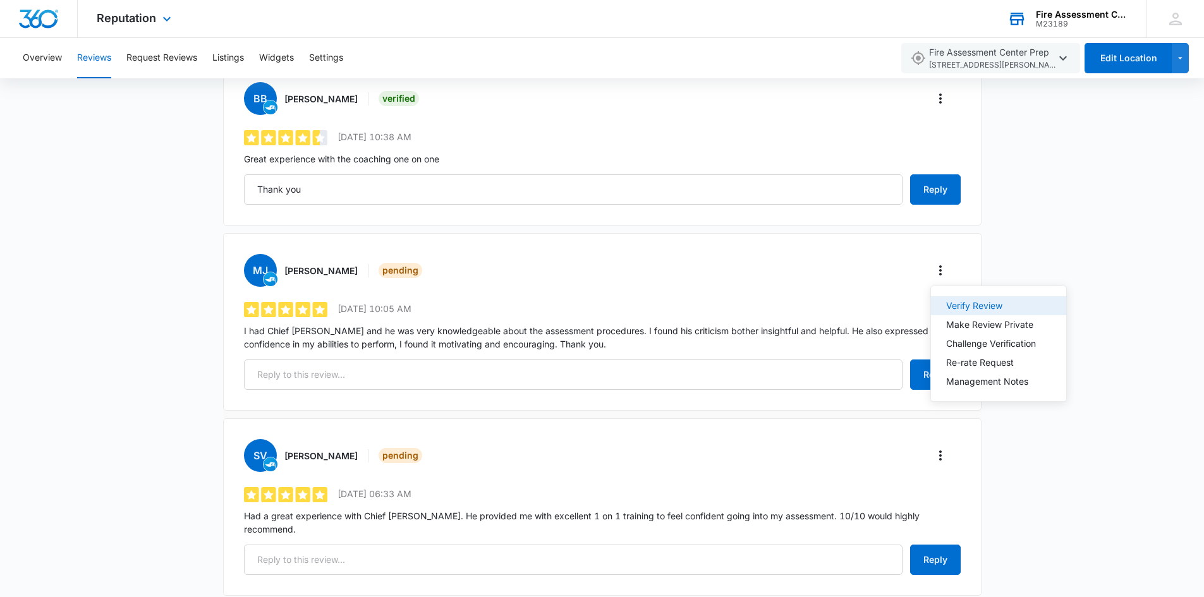
click at [948, 305] on div "Verify Review" at bounding box center [991, 305] width 90 height 9
click at [945, 451] on icon "More" at bounding box center [940, 455] width 15 height 15
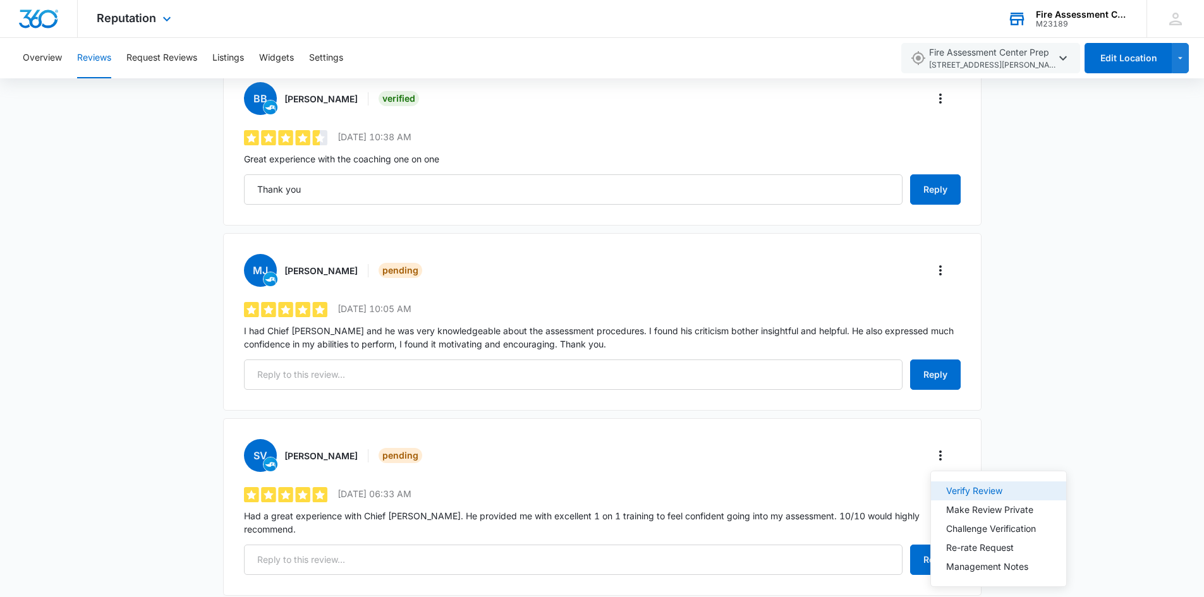
click at [956, 487] on div "Verify Review" at bounding box center [991, 491] width 90 height 9
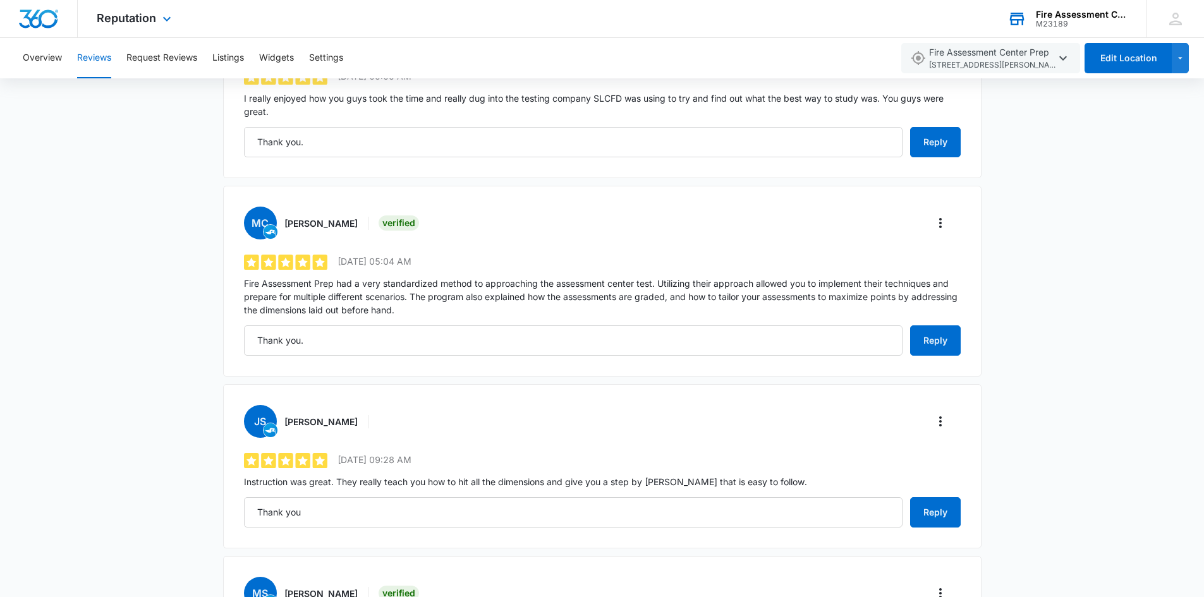
scroll to position [0, 0]
